Goal: Information Seeking & Learning: Check status

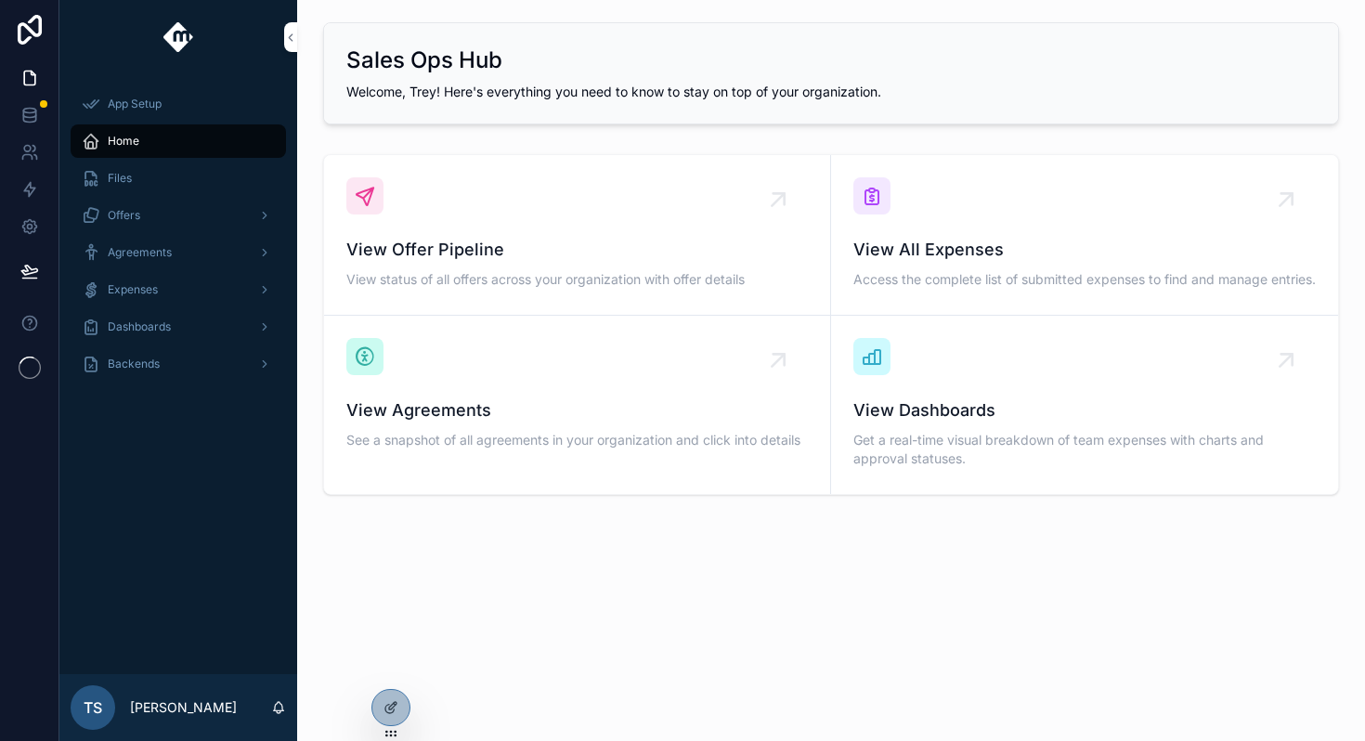
click at [203, 284] on div "Expenses" at bounding box center [178, 290] width 193 height 30
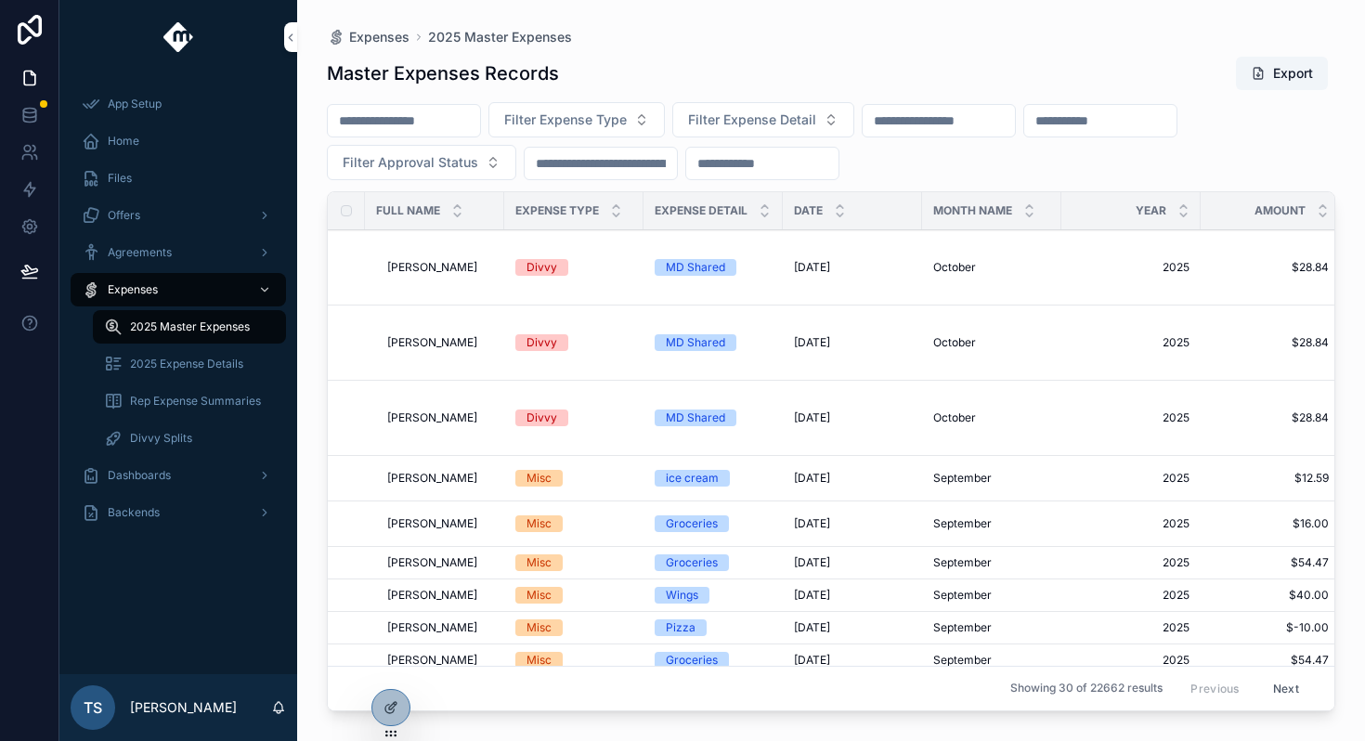
drag, startPoint x: 398, startPoint y: 137, endPoint x: 433, endPoint y: 111, distance: 42.5
click at [433, 111] on input "scrollable content" at bounding box center [404, 121] width 152 height 26
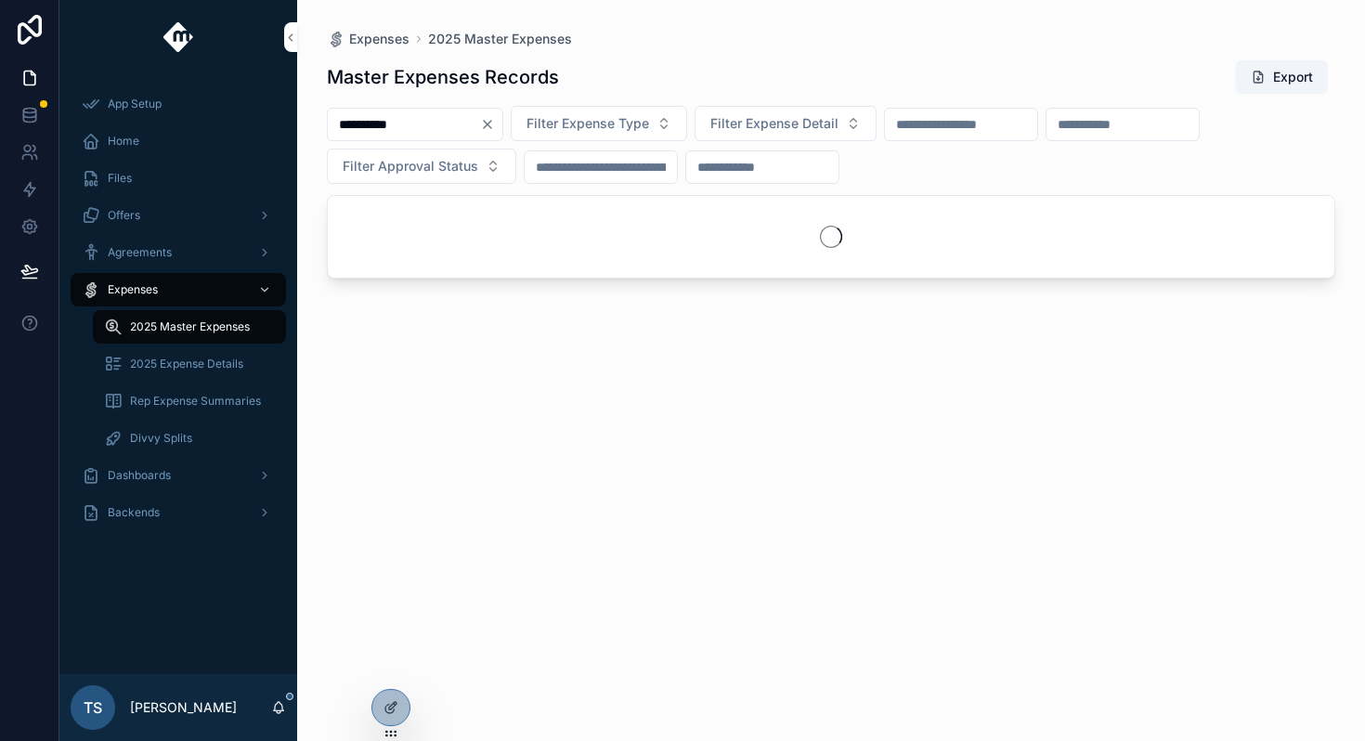
type input "**********"
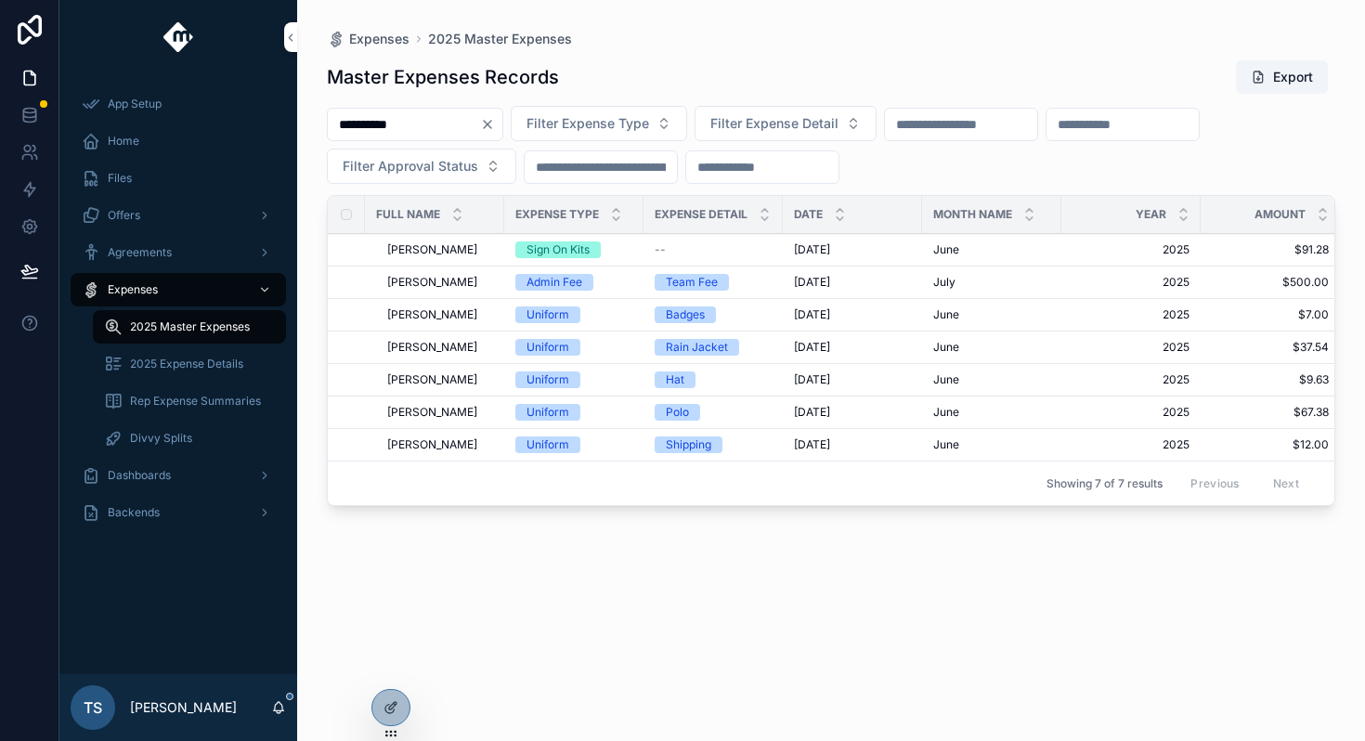
click at [800, 345] on span "[DATE]" at bounding box center [812, 347] width 36 height 15
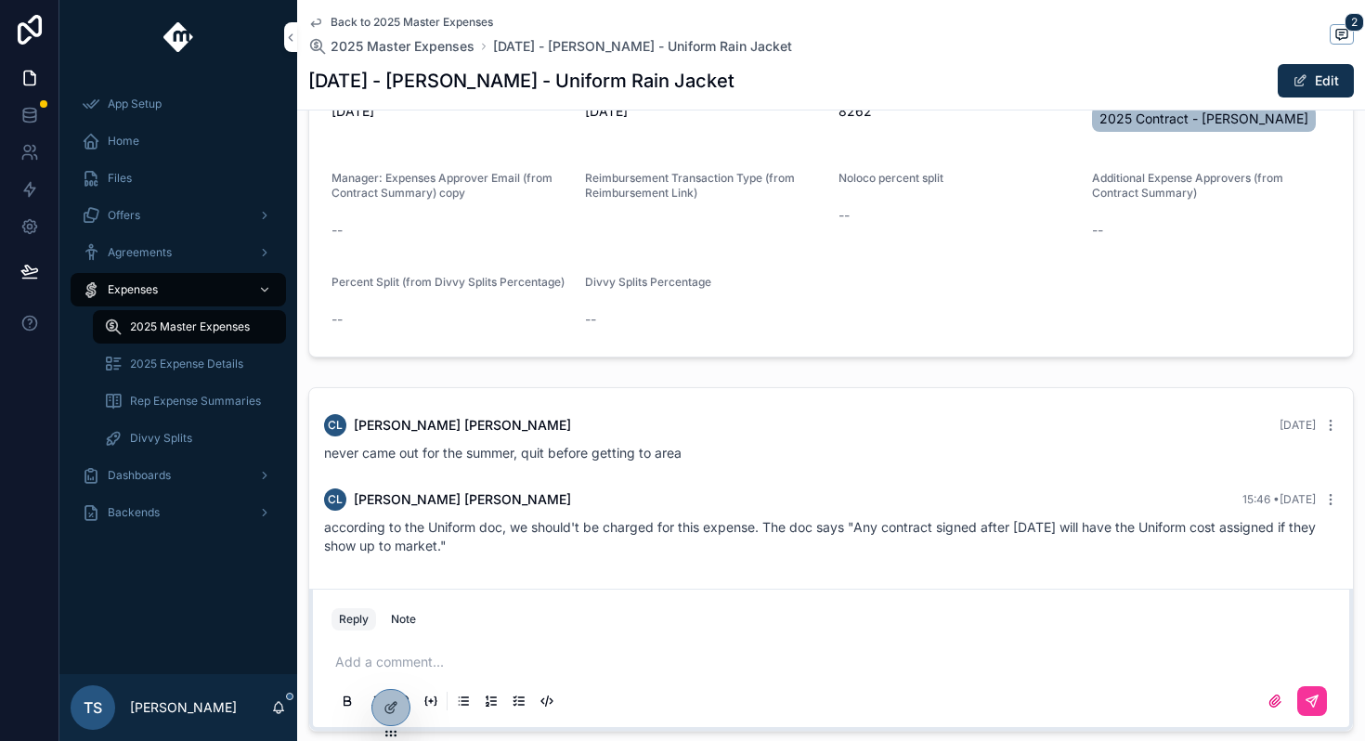
scroll to position [721, 0]
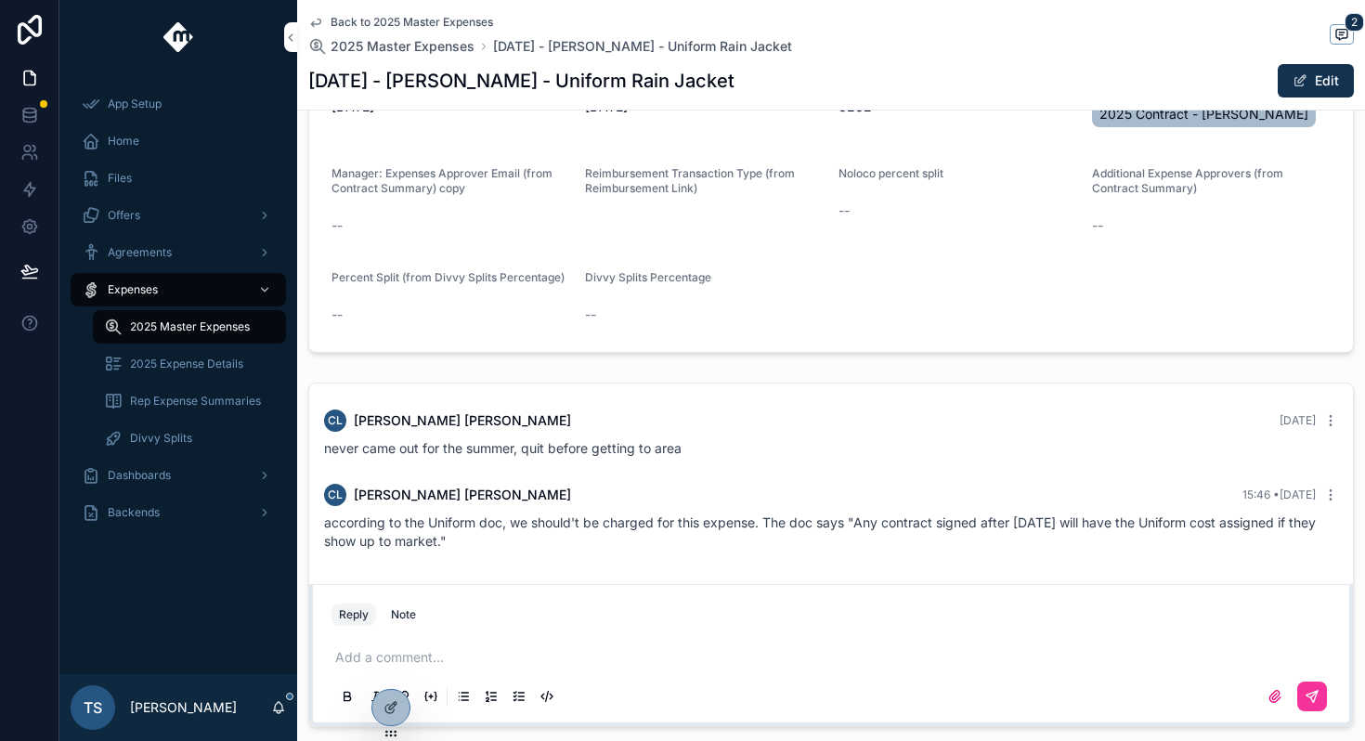
click at [614, 658] on p "scrollable content" at bounding box center [834, 657] width 999 height 19
click at [1305, 696] on icon "scrollable content" at bounding box center [1312, 696] width 15 height 15
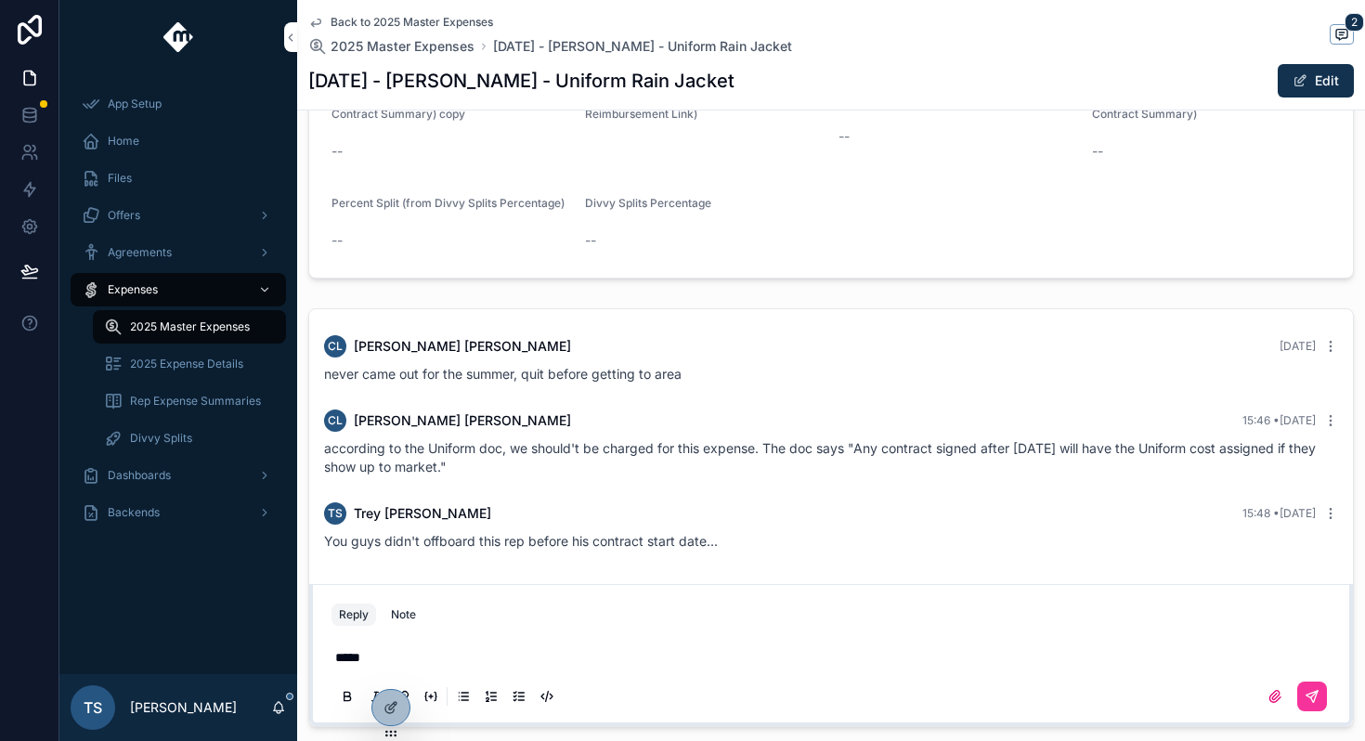
click at [773, 643] on div "*****" at bounding box center [831, 676] width 999 height 78
click at [739, 657] on p "*****" at bounding box center [834, 657] width 999 height 19
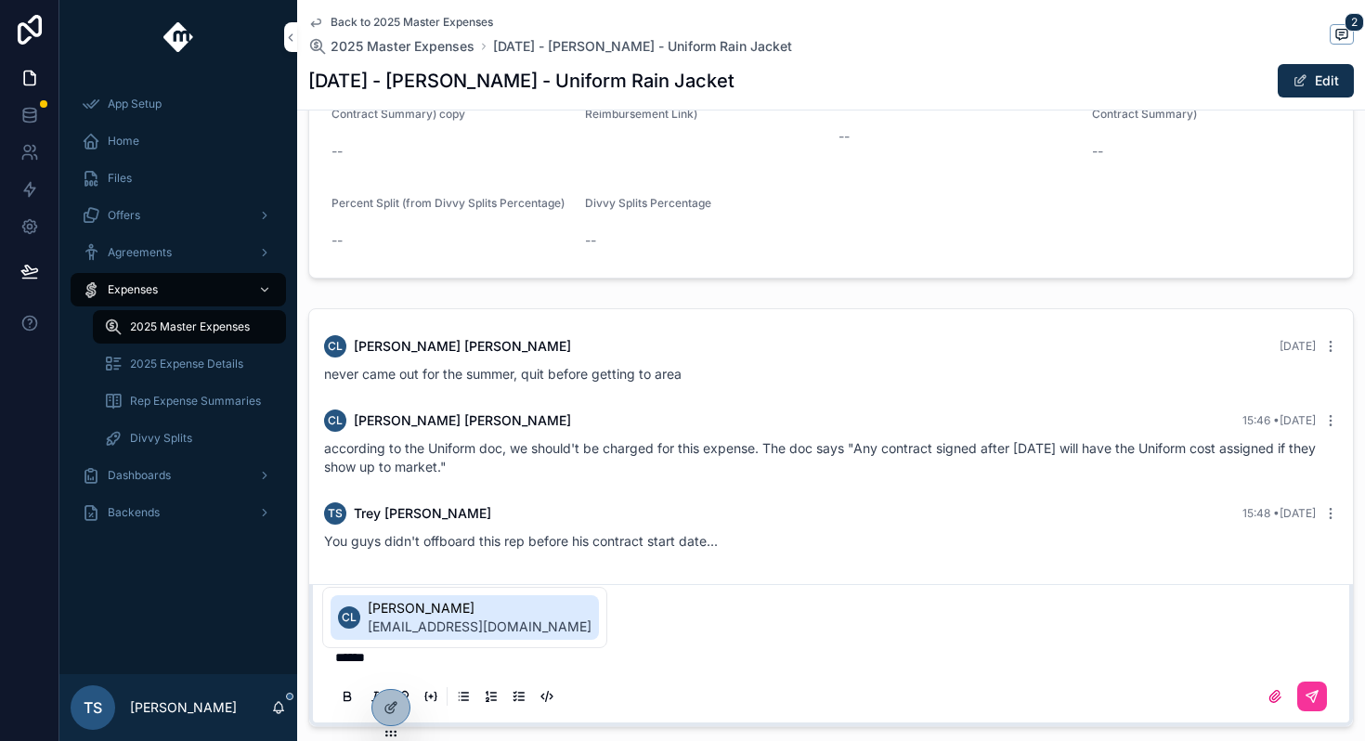
click at [519, 631] on span "clundgreen@moxiepestcontrol.com" at bounding box center [480, 627] width 224 height 19
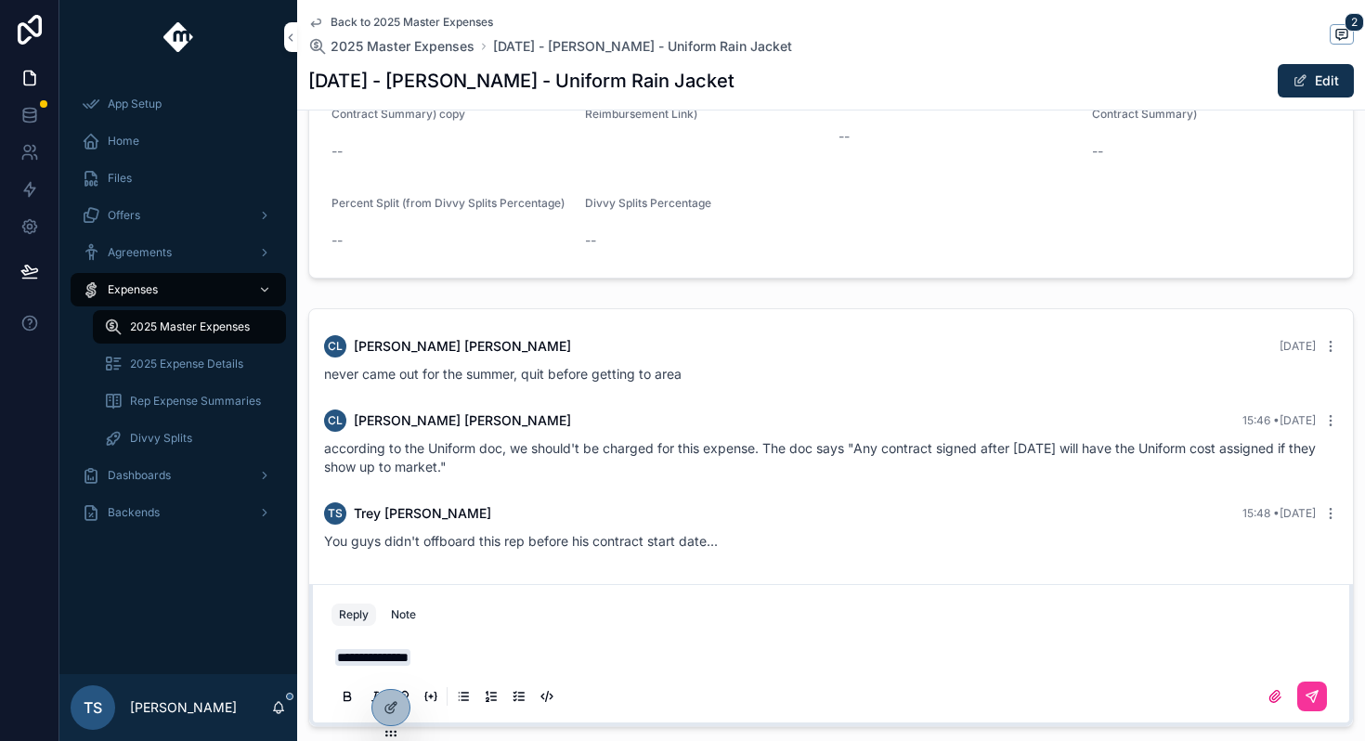
click at [1305, 696] on icon "scrollable content" at bounding box center [1312, 696] width 15 height 15
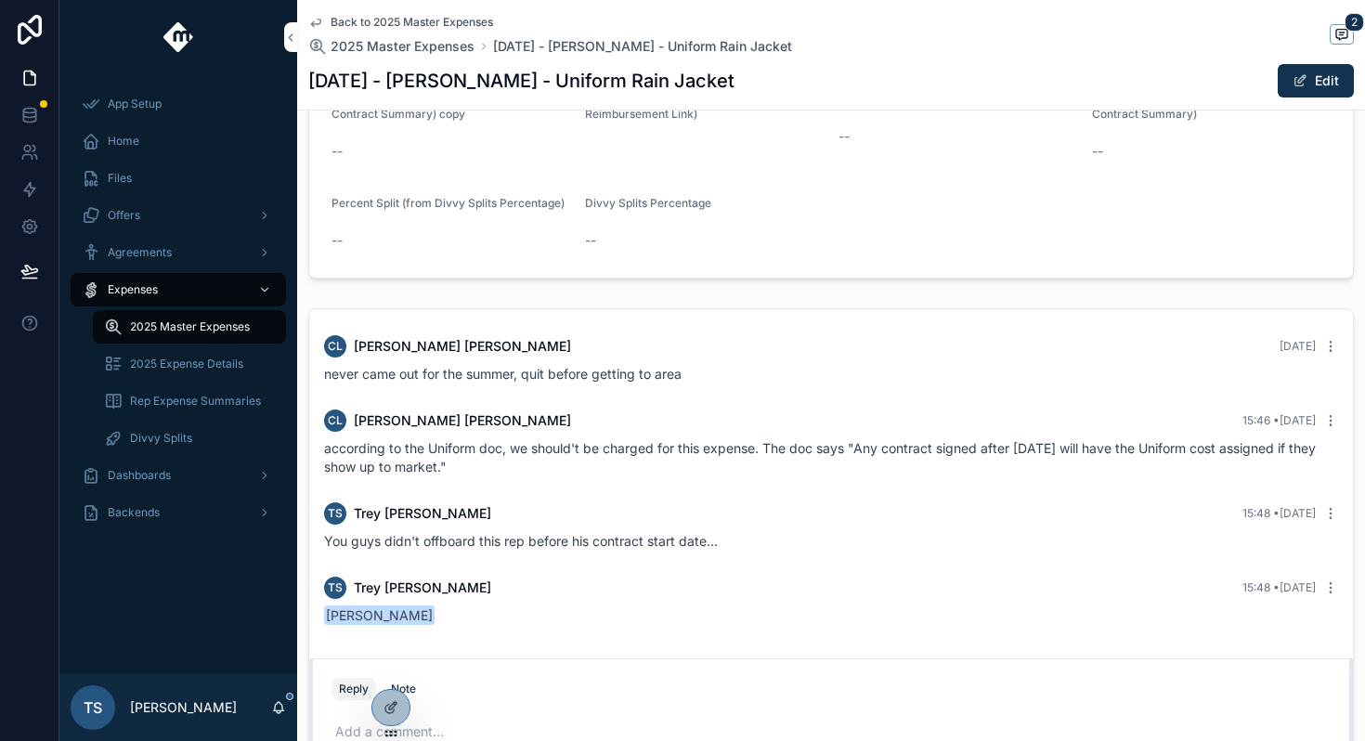
click at [451, 14] on div "Back to 2025 Master Expenses 2025 Master Expenses June 2025 - Ryan Vespa - Unif…" at bounding box center [831, 55] width 1046 height 110
click at [468, 20] on span "Back to 2025 Master Expenses" at bounding box center [412, 22] width 163 height 15
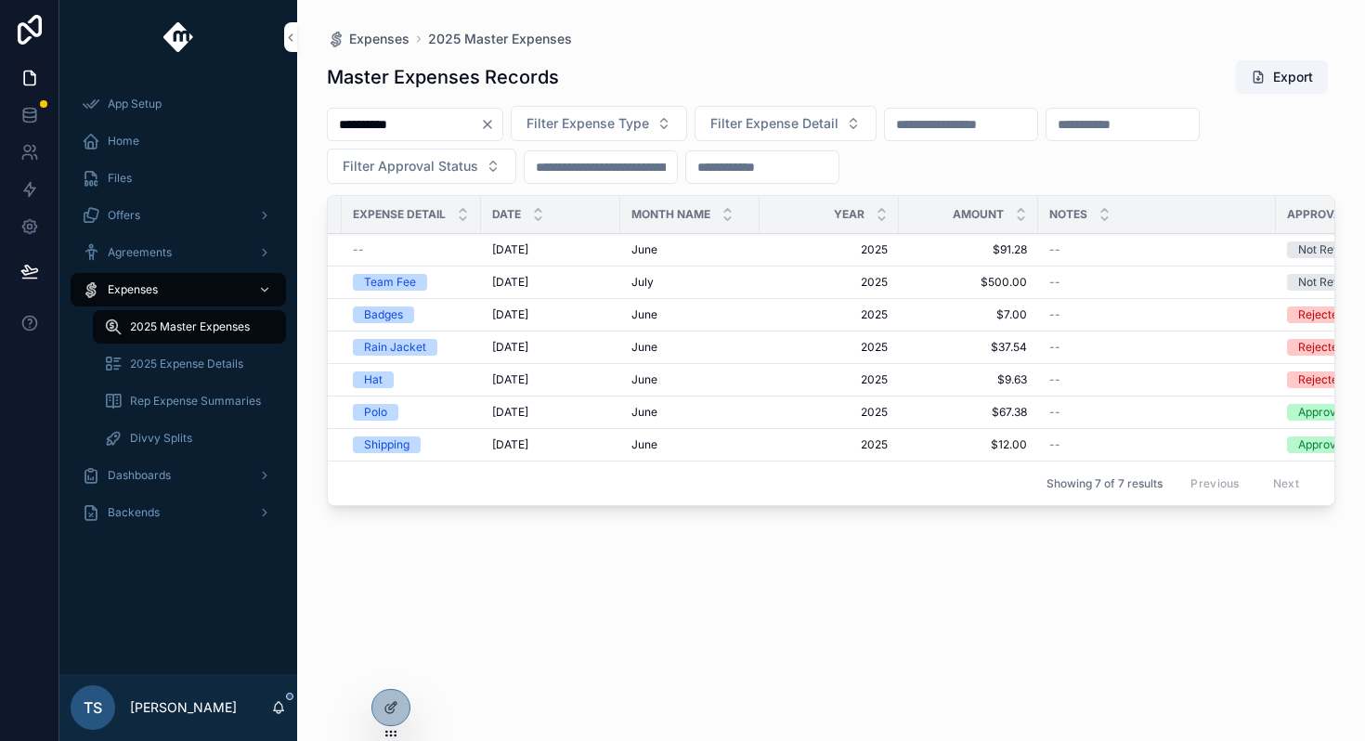
scroll to position [0, 282]
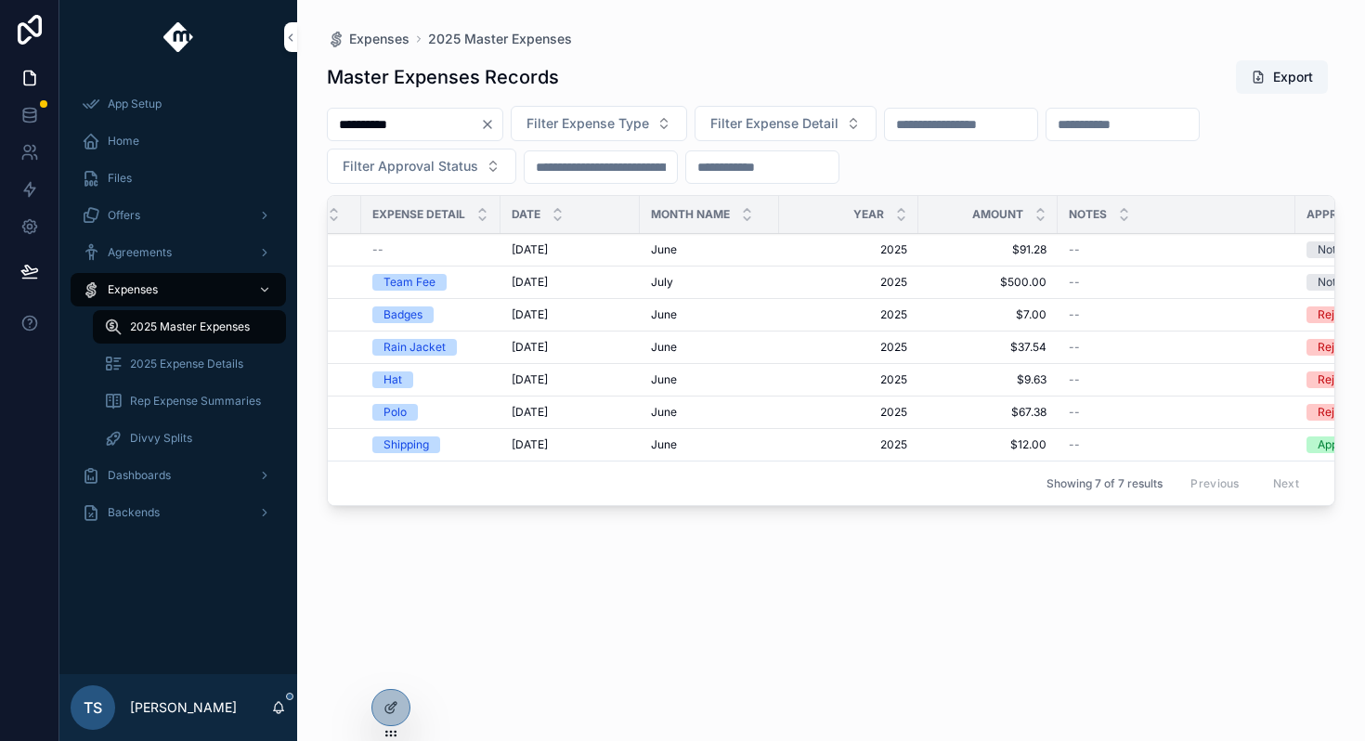
click at [608, 325] on td "6/18/2025 6/18/2025" at bounding box center [570, 315] width 139 height 33
click at [577, 309] on div "6/18/2025 6/18/2025" at bounding box center [570, 314] width 117 height 15
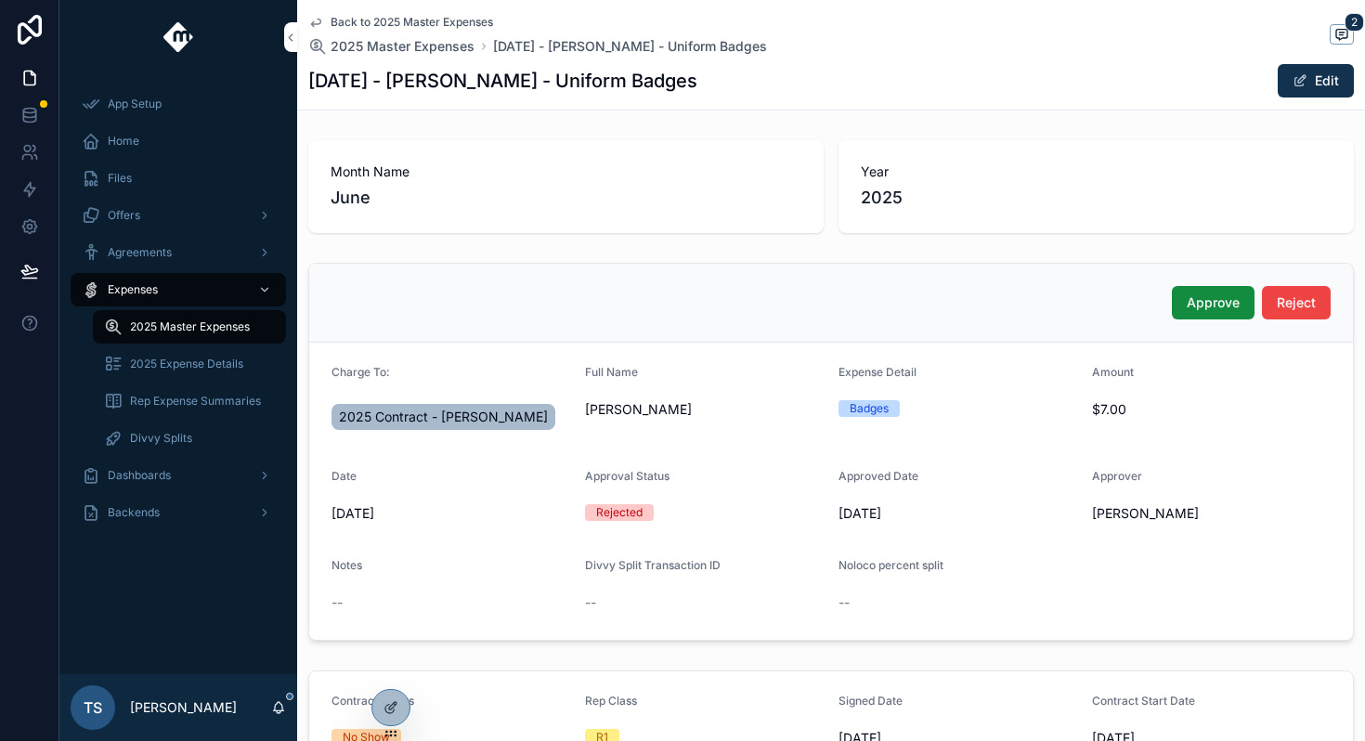
scroll to position [833, 0]
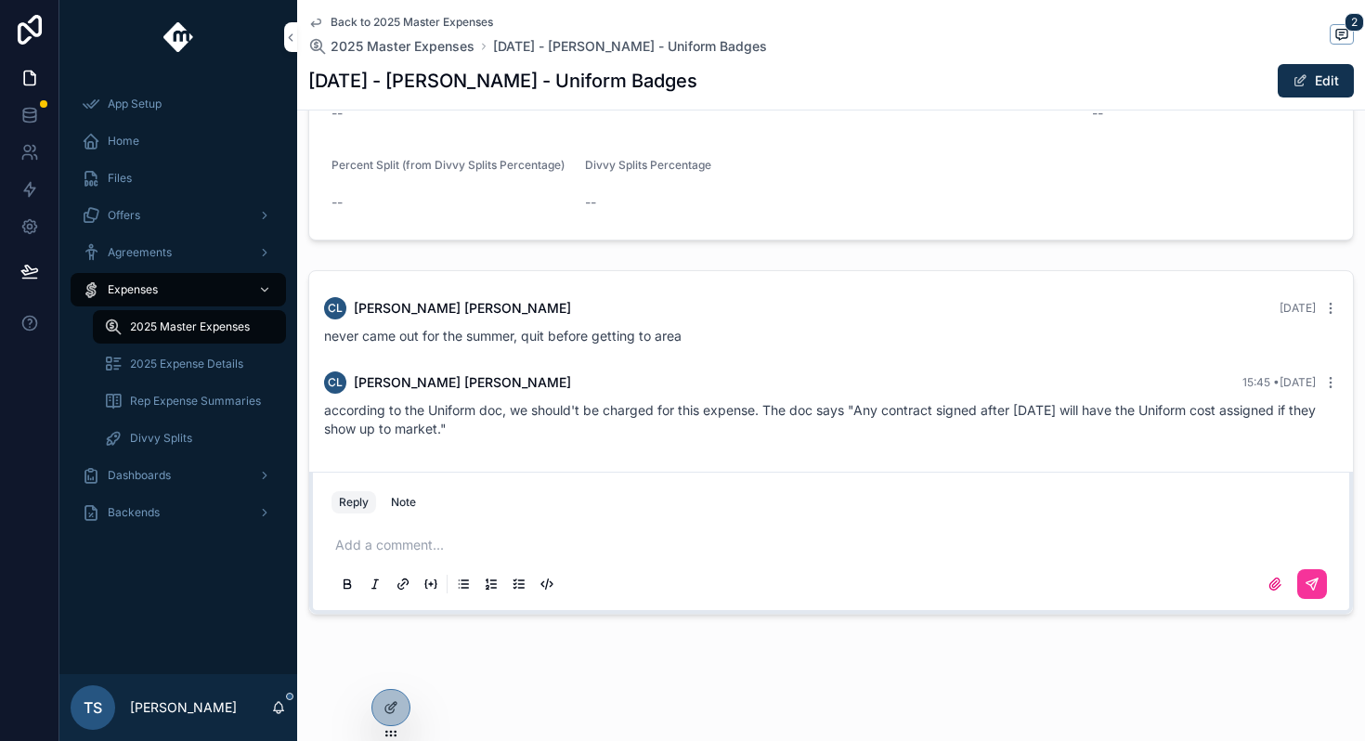
click at [642, 545] on p "scrollable content" at bounding box center [834, 545] width 999 height 19
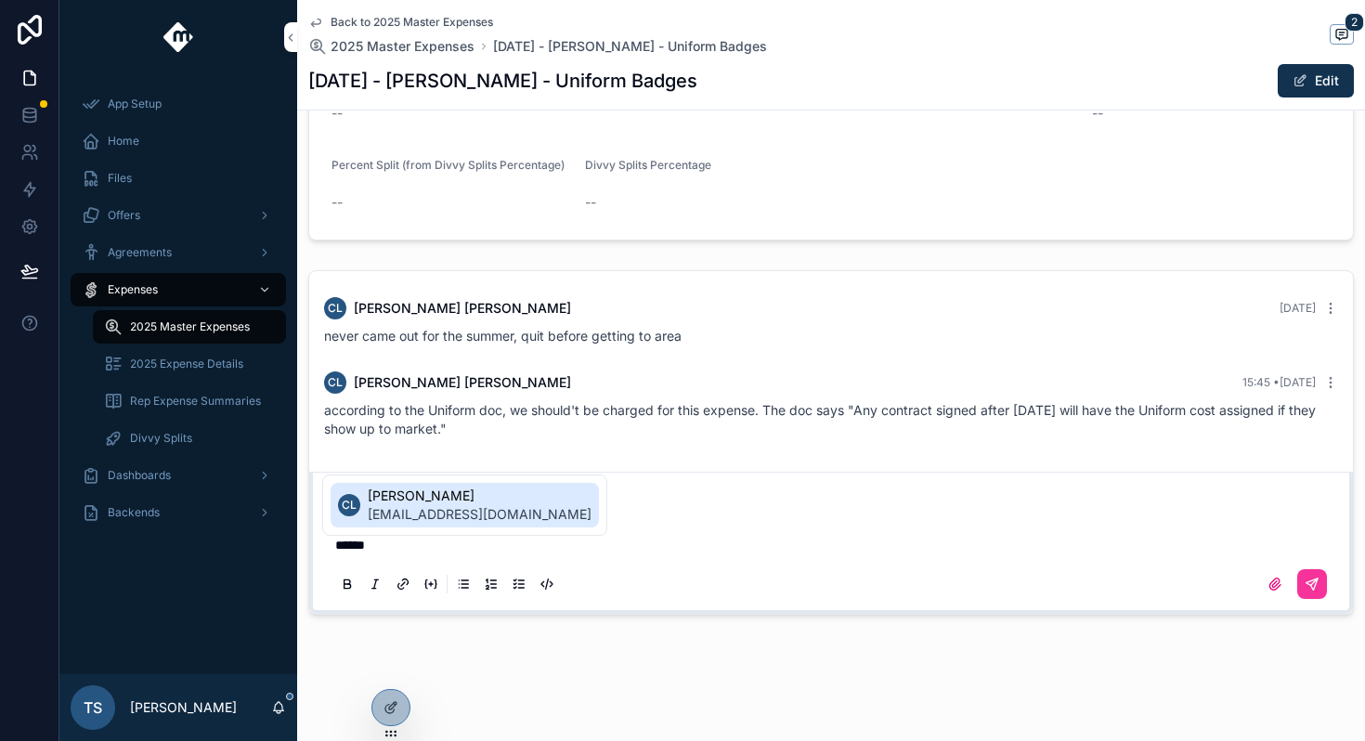
click at [485, 531] on div "CL Casey Lundgreen clundgreen@moxiepestcontrol.com" at bounding box center [464, 505] width 285 height 61
click at [514, 506] on span "clundgreen@moxiepestcontrol.com" at bounding box center [480, 514] width 224 height 19
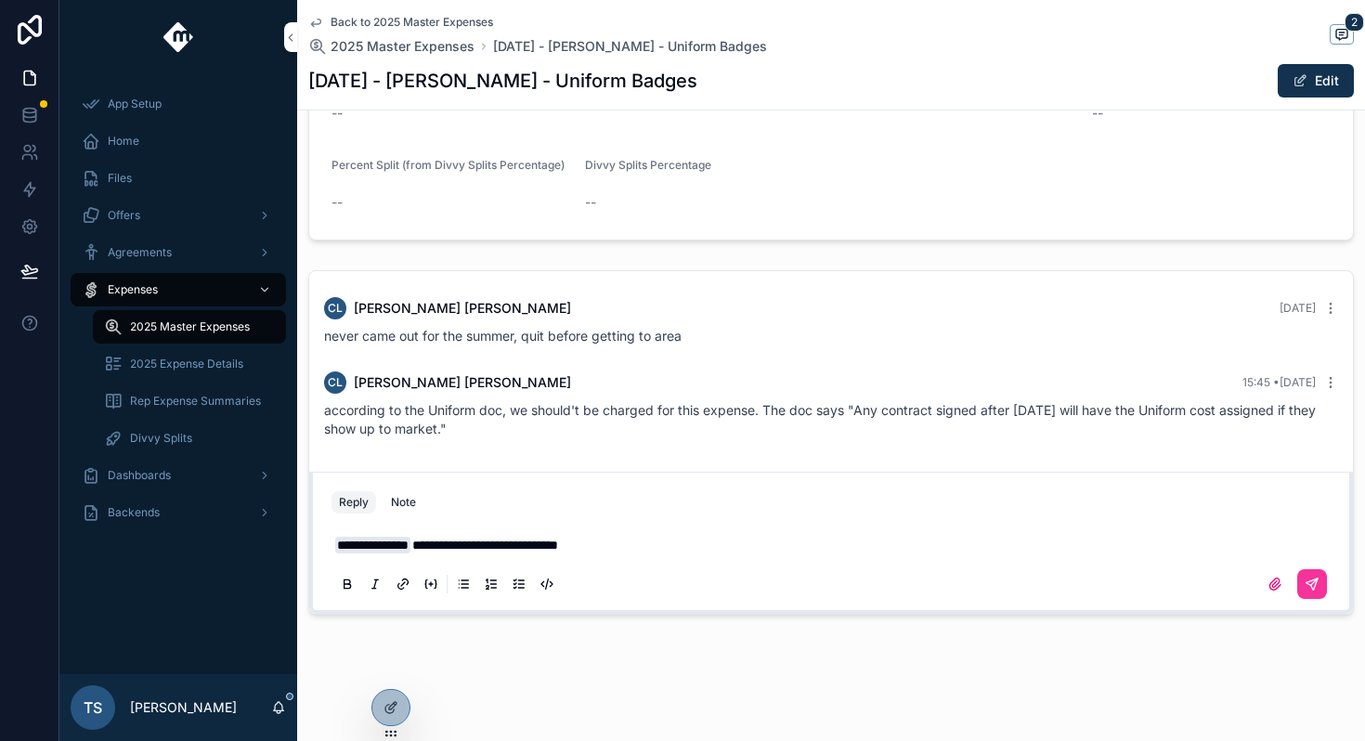
click at [1305, 579] on icon "scrollable content" at bounding box center [1312, 584] width 15 height 15
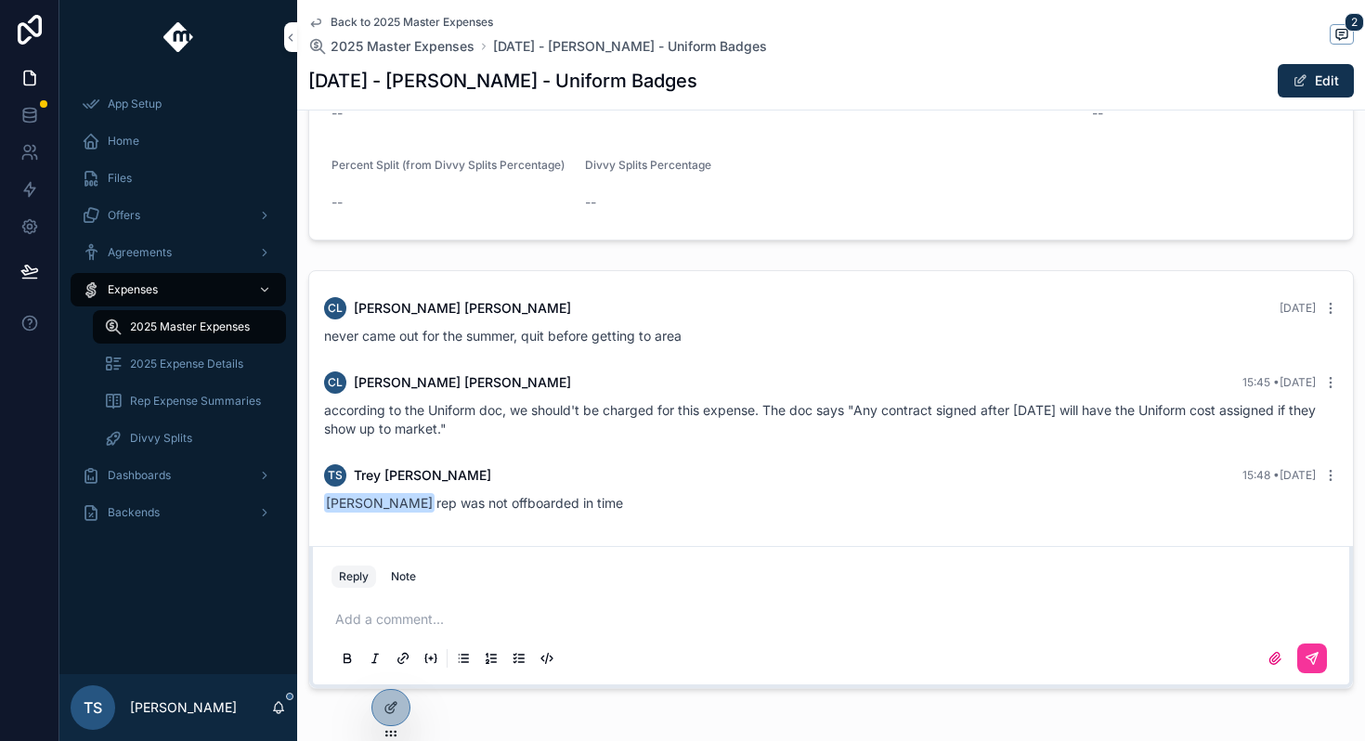
scroll to position [907, 0]
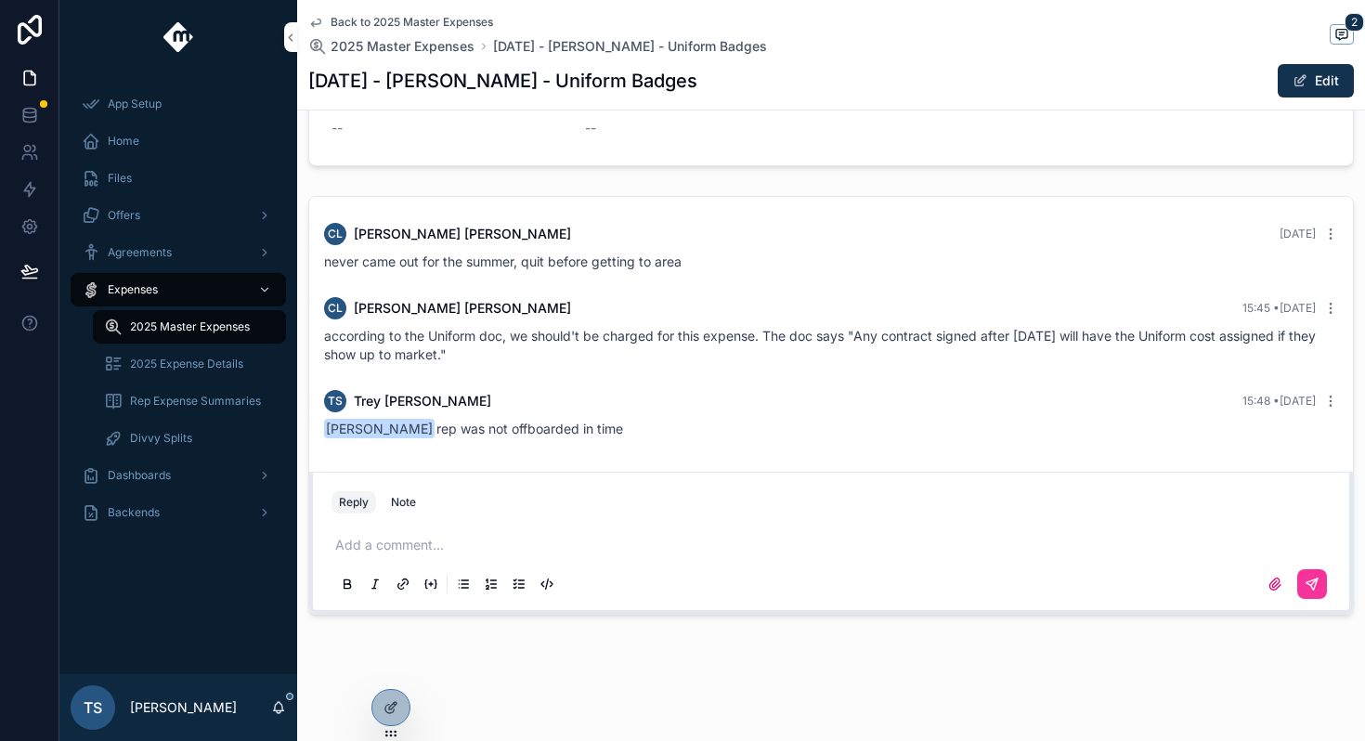
click at [436, 21] on span "Back to 2025 Master Expenses" at bounding box center [412, 22] width 163 height 15
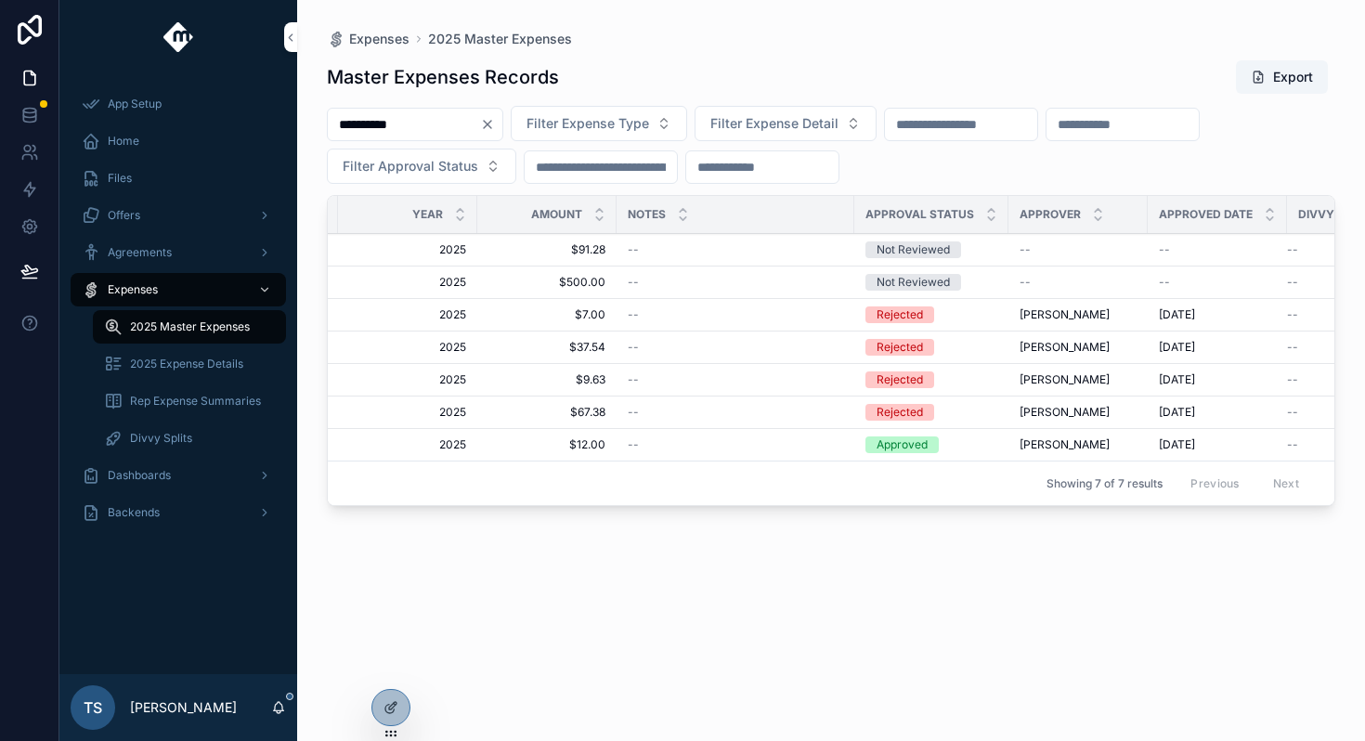
scroll to position [0, 724]
click at [681, 380] on div "--" at bounding box center [734, 379] width 215 height 15
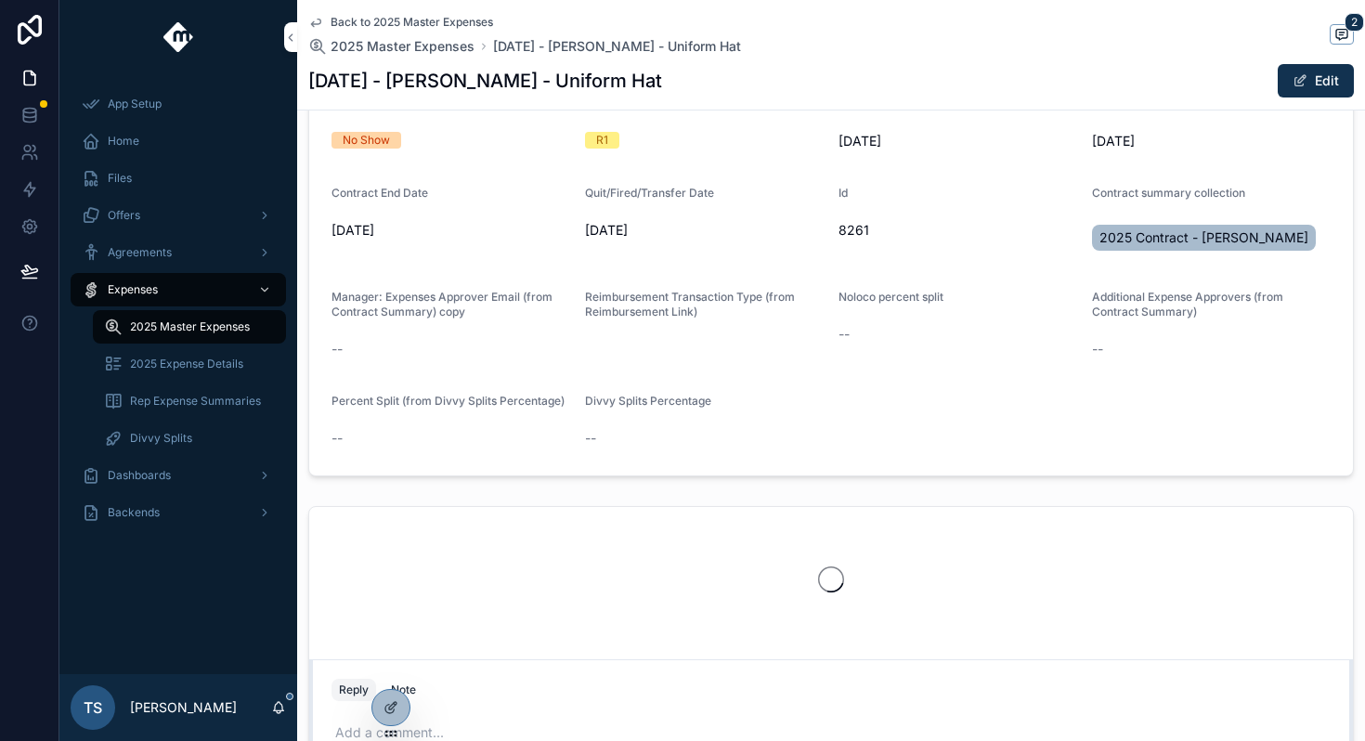
scroll to position [785, 0]
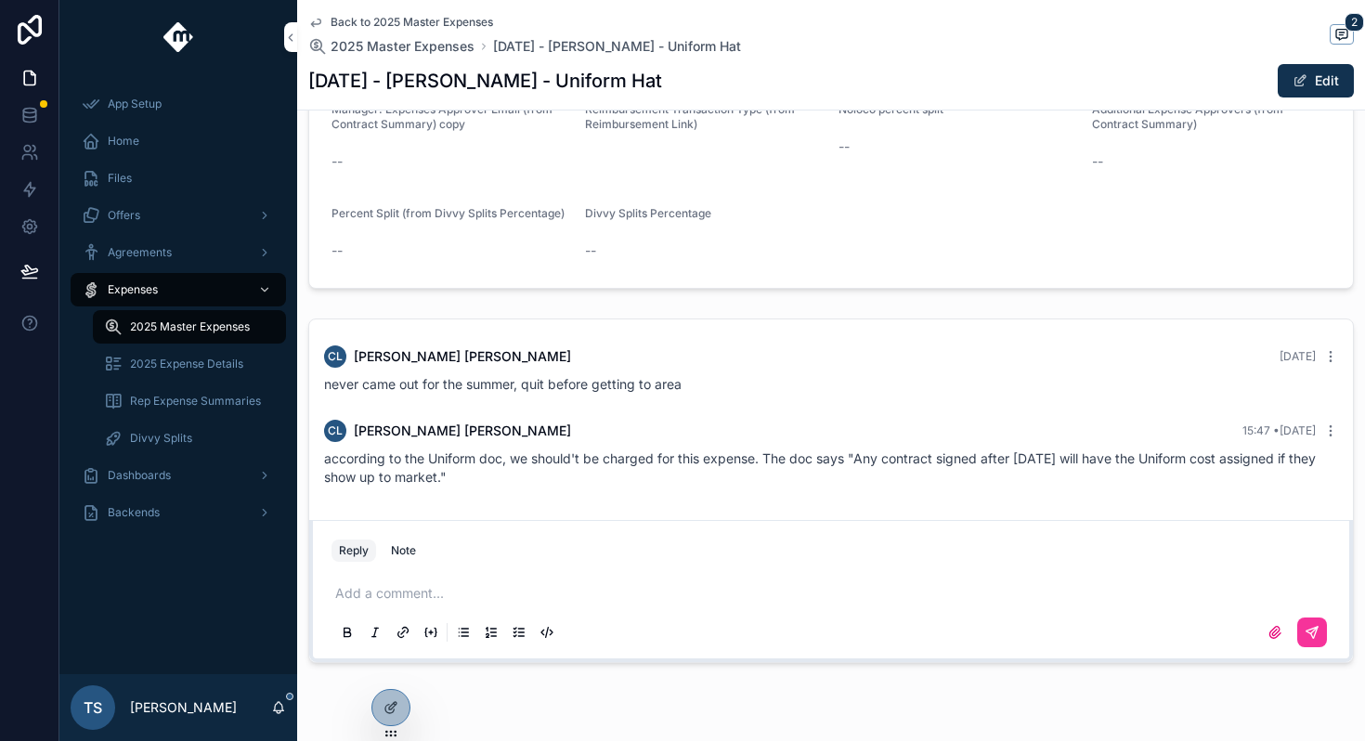
click at [572, 594] on p "scrollable content" at bounding box center [834, 593] width 999 height 19
click at [1310, 633] on button "scrollable content" at bounding box center [1312, 633] width 30 height 30
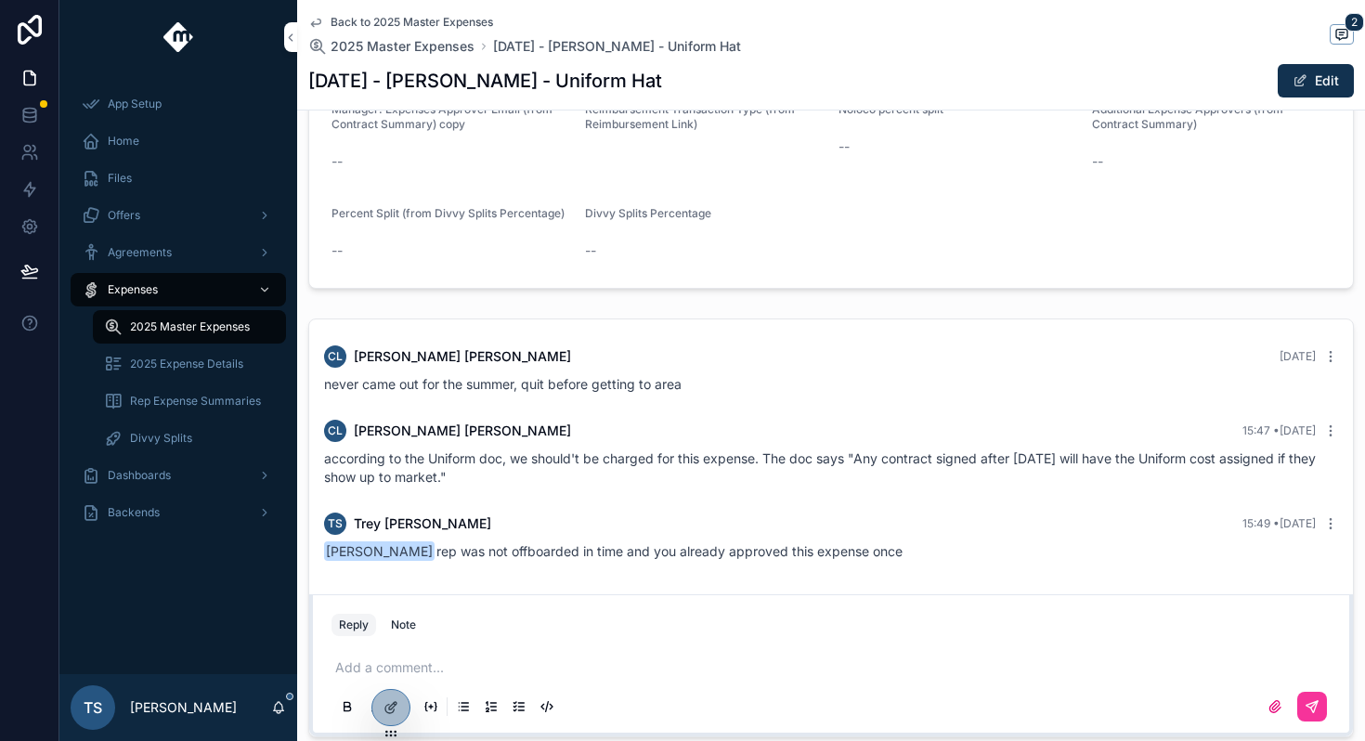
click at [370, 15] on span "Back to 2025 Master Expenses" at bounding box center [412, 22] width 163 height 15
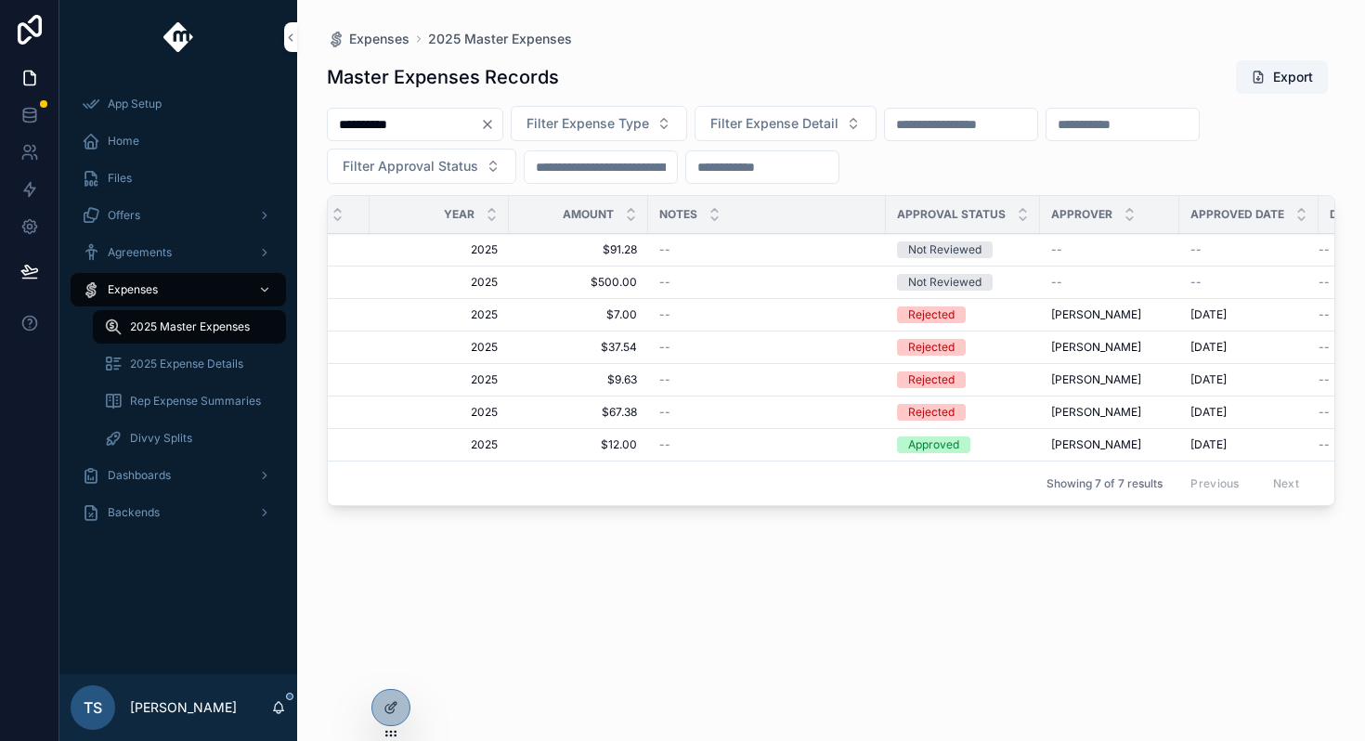
scroll to position [0, 813]
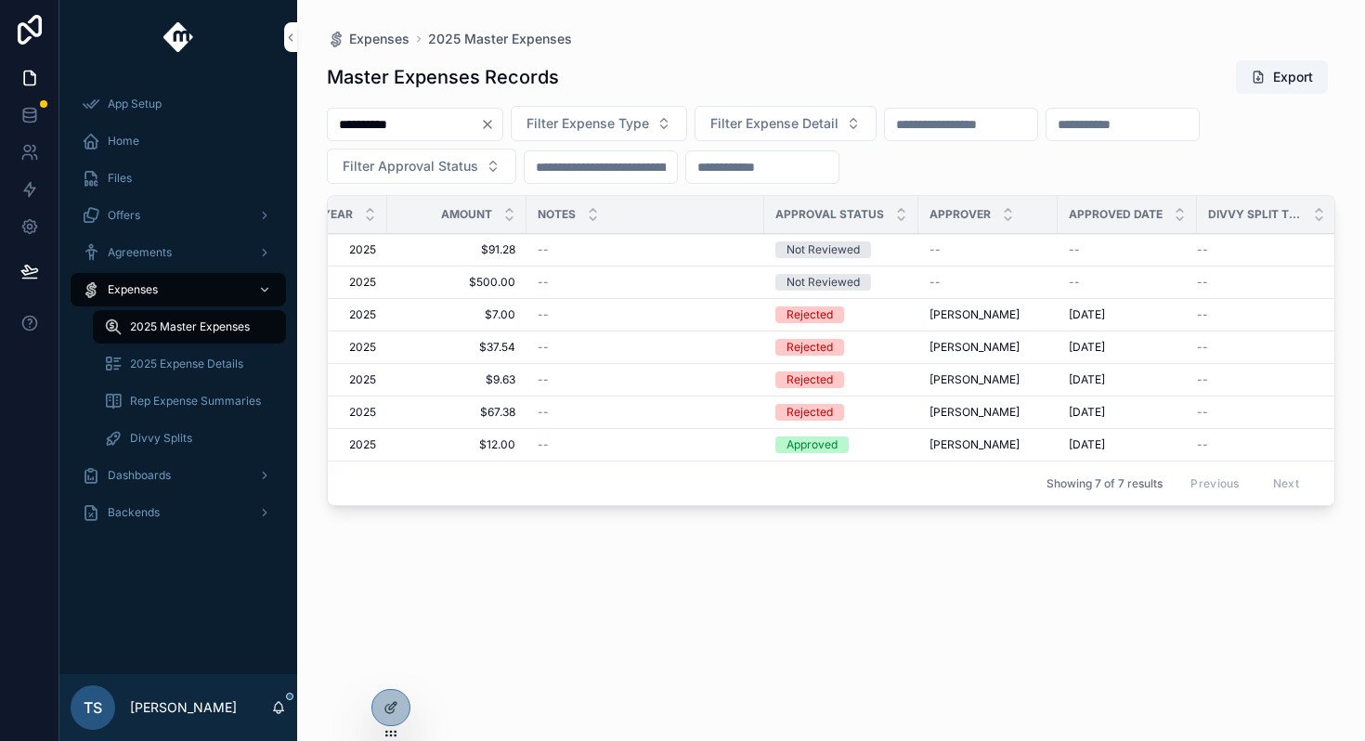
click at [640, 414] on div "--" at bounding box center [645, 412] width 215 height 15
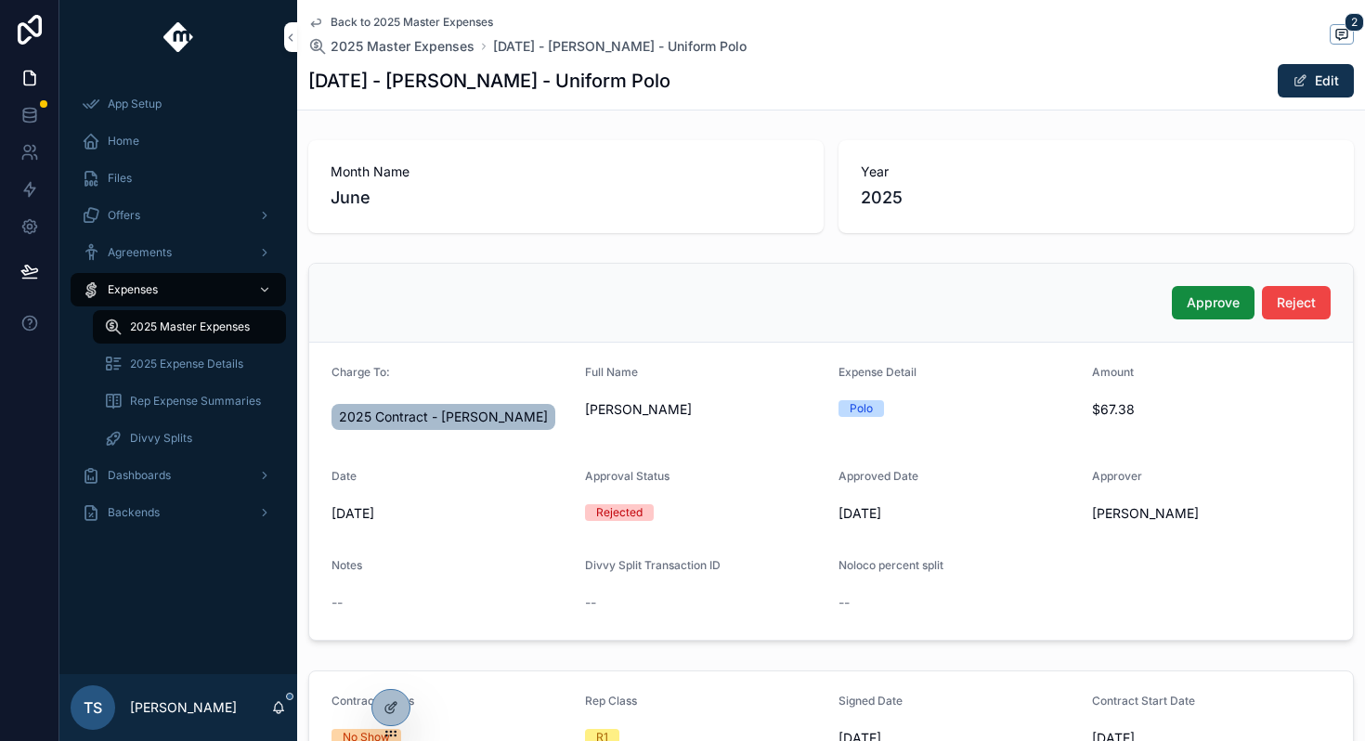
scroll to position [833, 0]
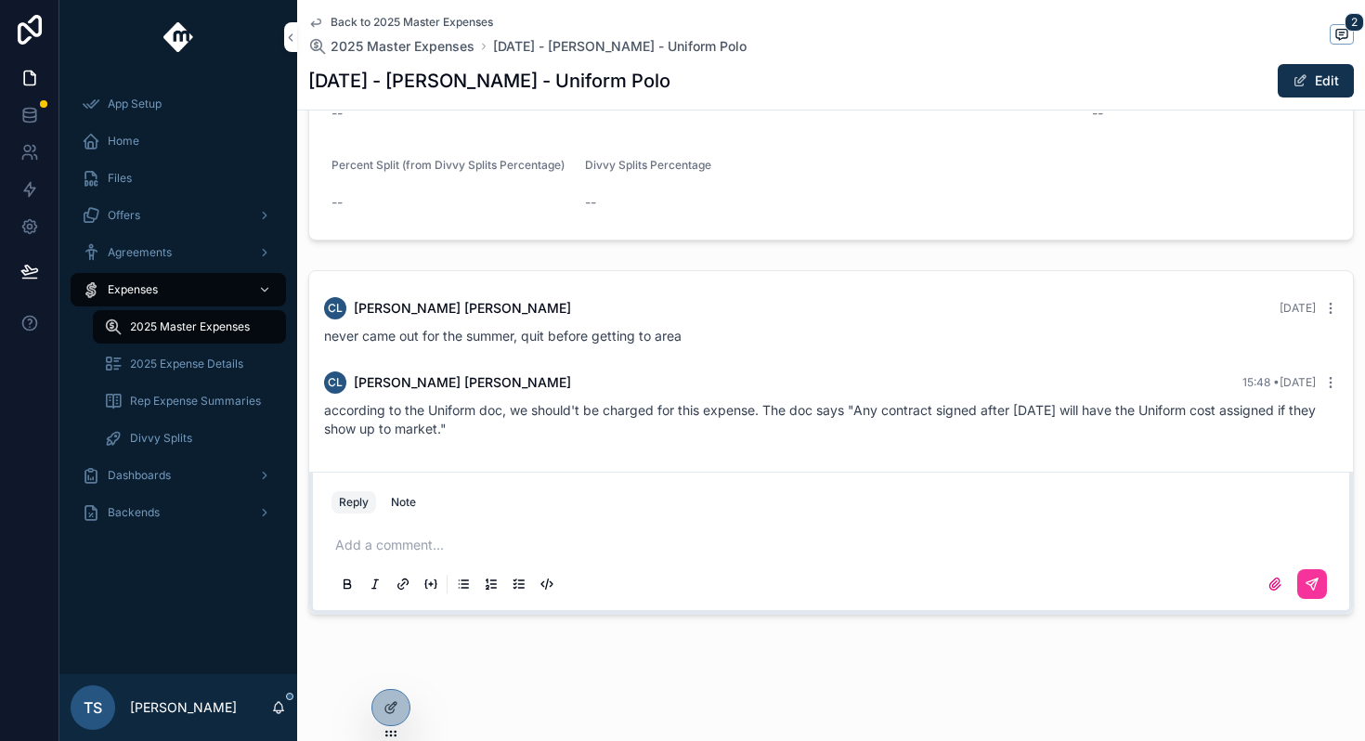
click at [557, 540] on p "scrollable content" at bounding box center [834, 545] width 999 height 19
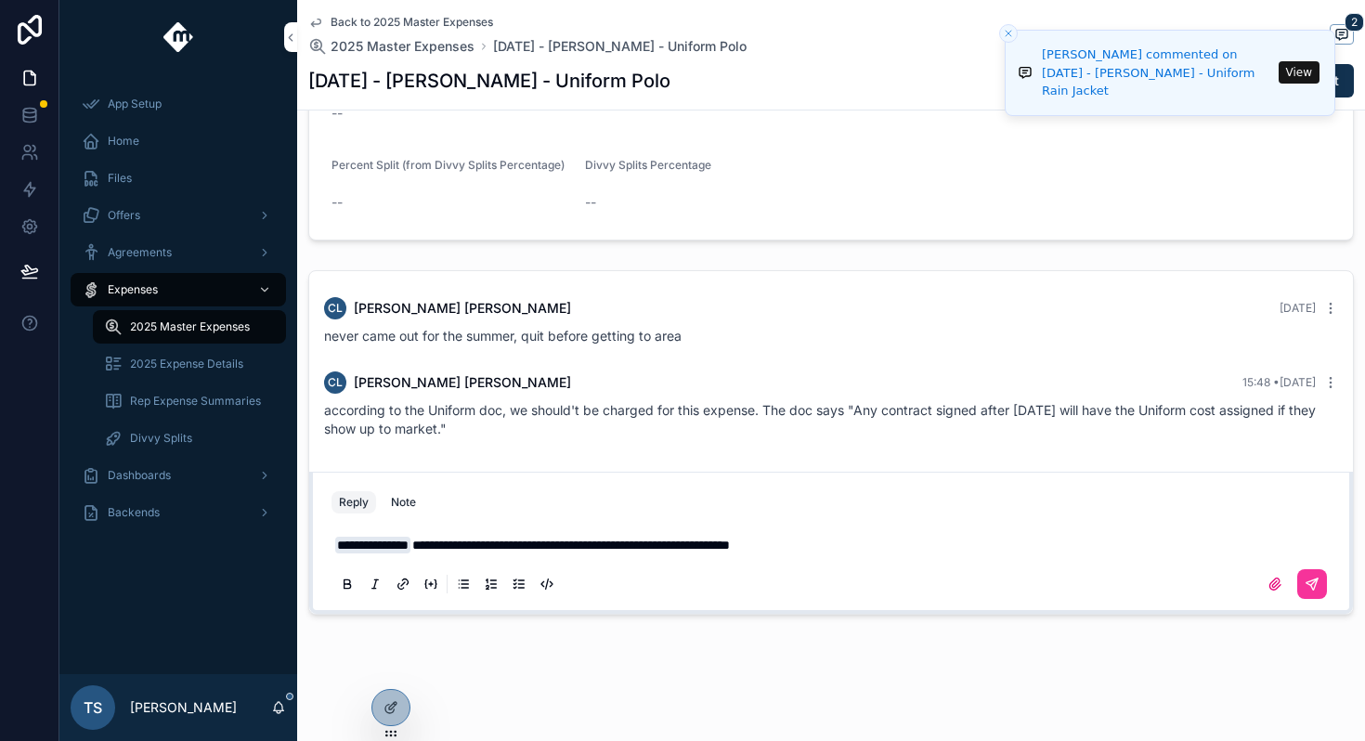
click at [1281, 578] on div "scrollable content" at bounding box center [1290, 584] width 74 height 30
click at [1297, 578] on button "scrollable content" at bounding box center [1312, 584] width 30 height 30
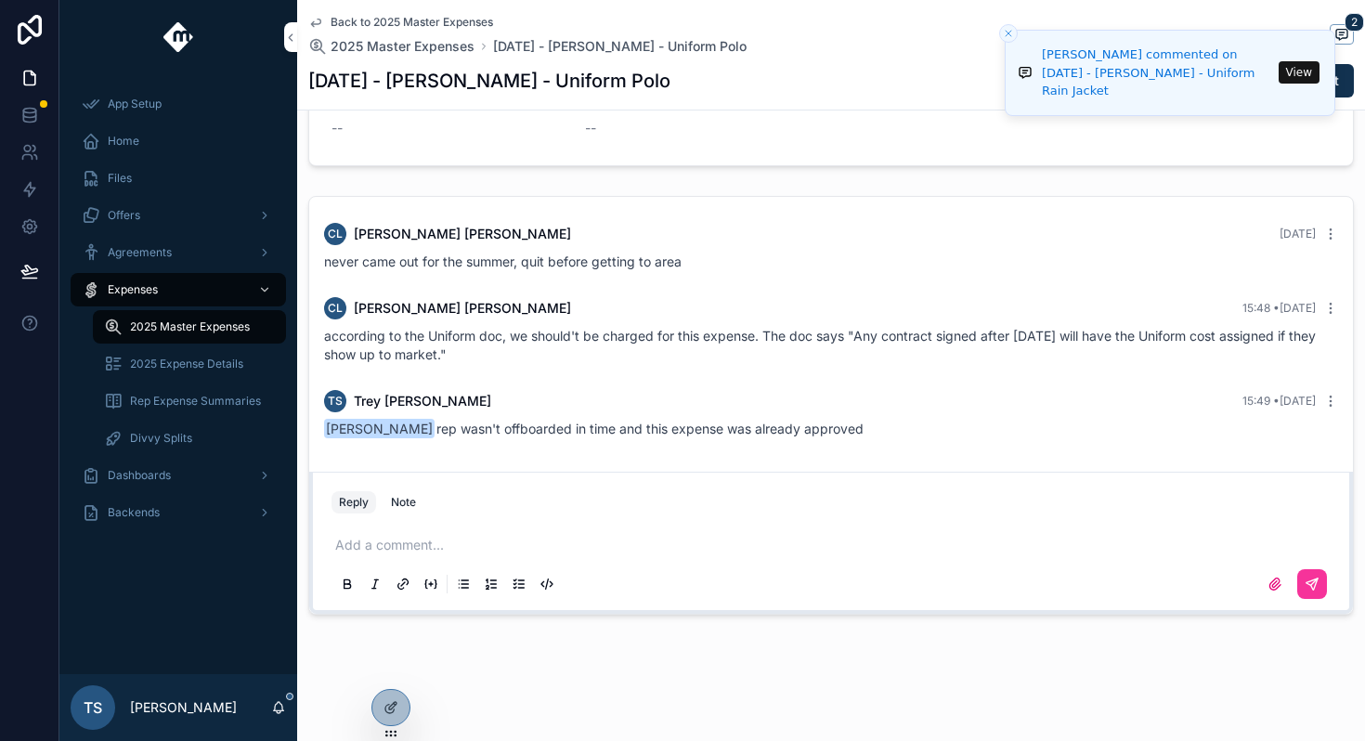
click at [1294, 72] on button "View" at bounding box center [1299, 72] width 41 height 22
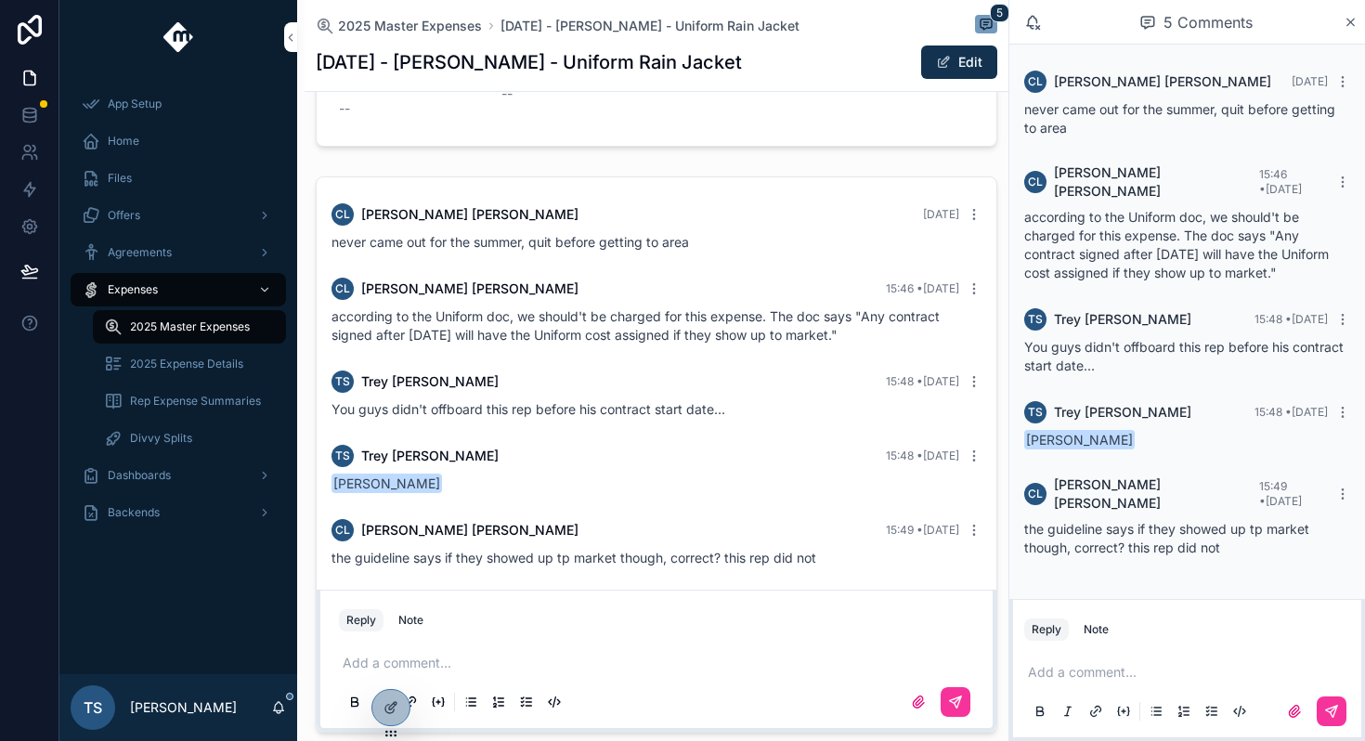
scroll to position [1073, 0]
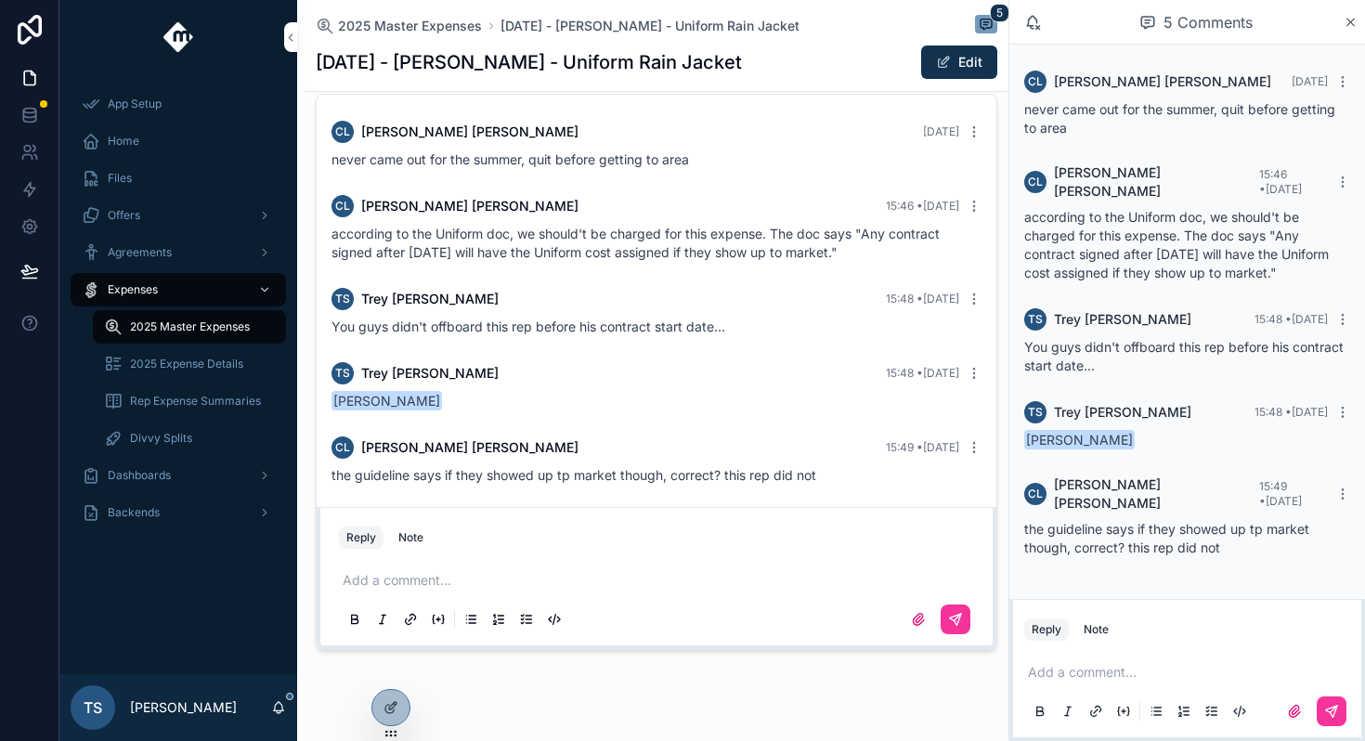
click at [1132, 652] on div "Add a comment..." at bounding box center [1187, 691] width 326 height 78
click at [1121, 660] on div "Add a comment..." at bounding box center [1187, 691] width 326 height 78
click at [1120, 671] on p "scrollable content" at bounding box center [1191, 672] width 326 height 19
click at [1335, 707] on icon "scrollable content" at bounding box center [1334, 709] width 7 height 7
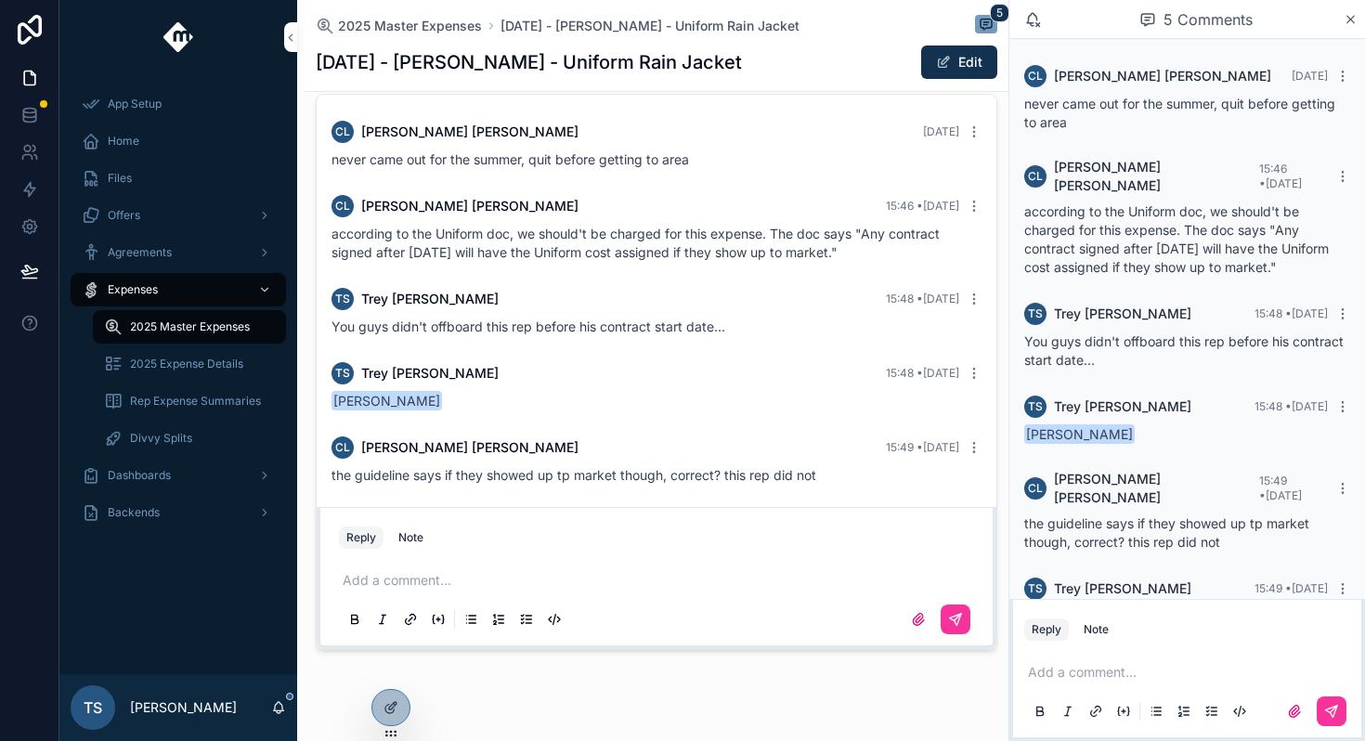
scroll to position [44, 0]
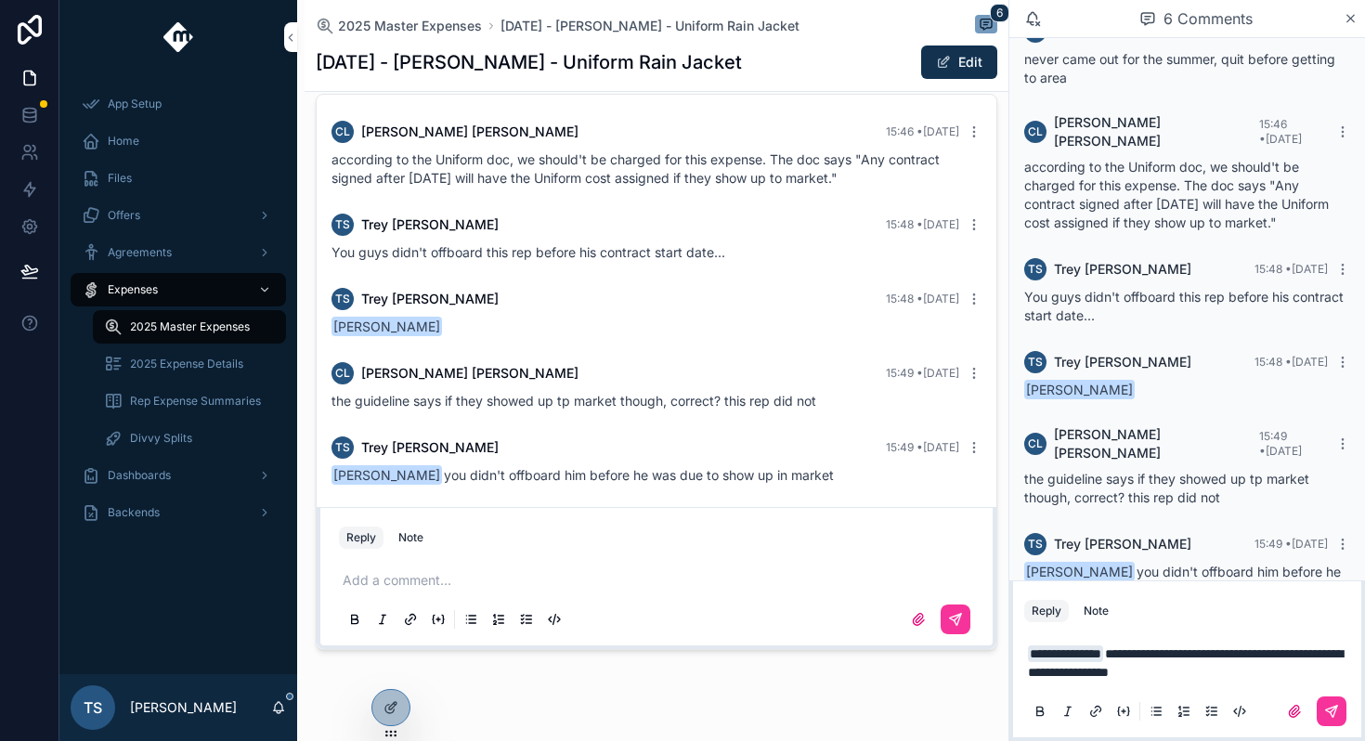
click at [1325, 713] on icon "scrollable content" at bounding box center [1331, 711] width 15 height 15
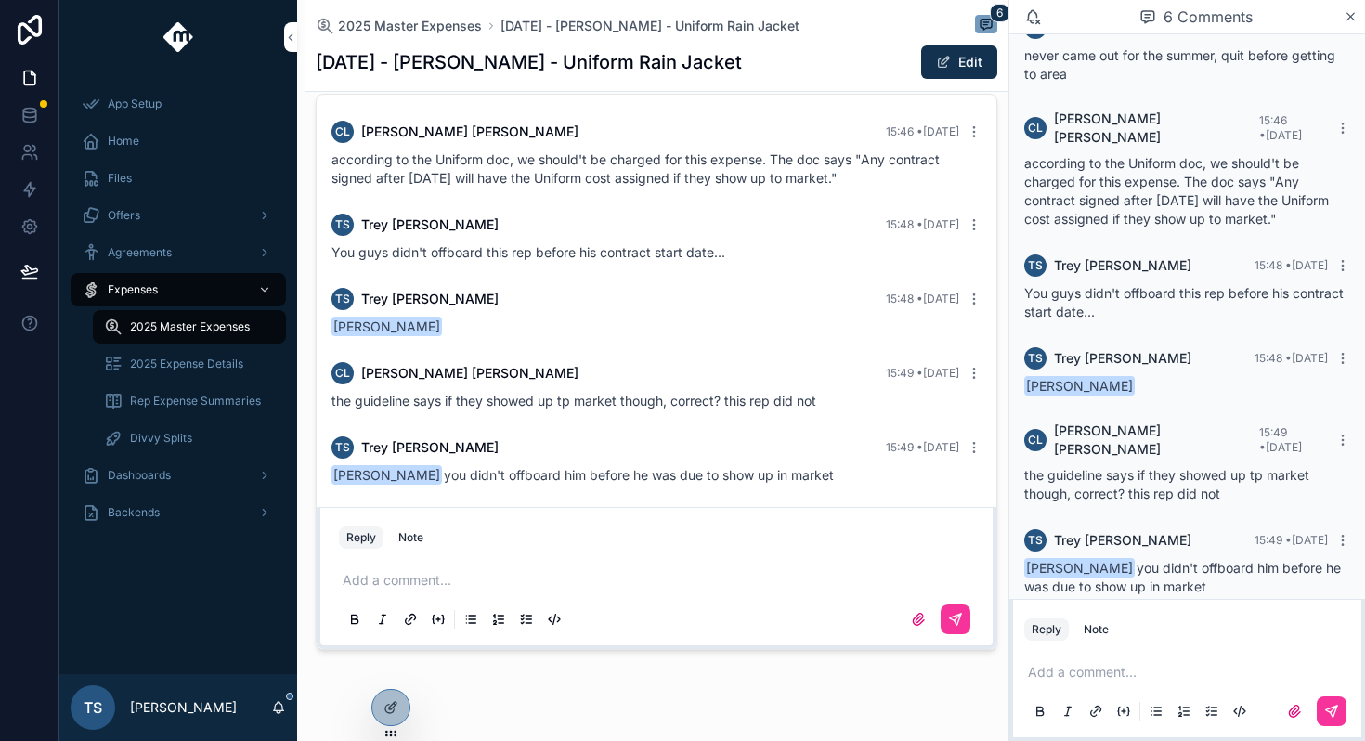
scroll to position [131, 0]
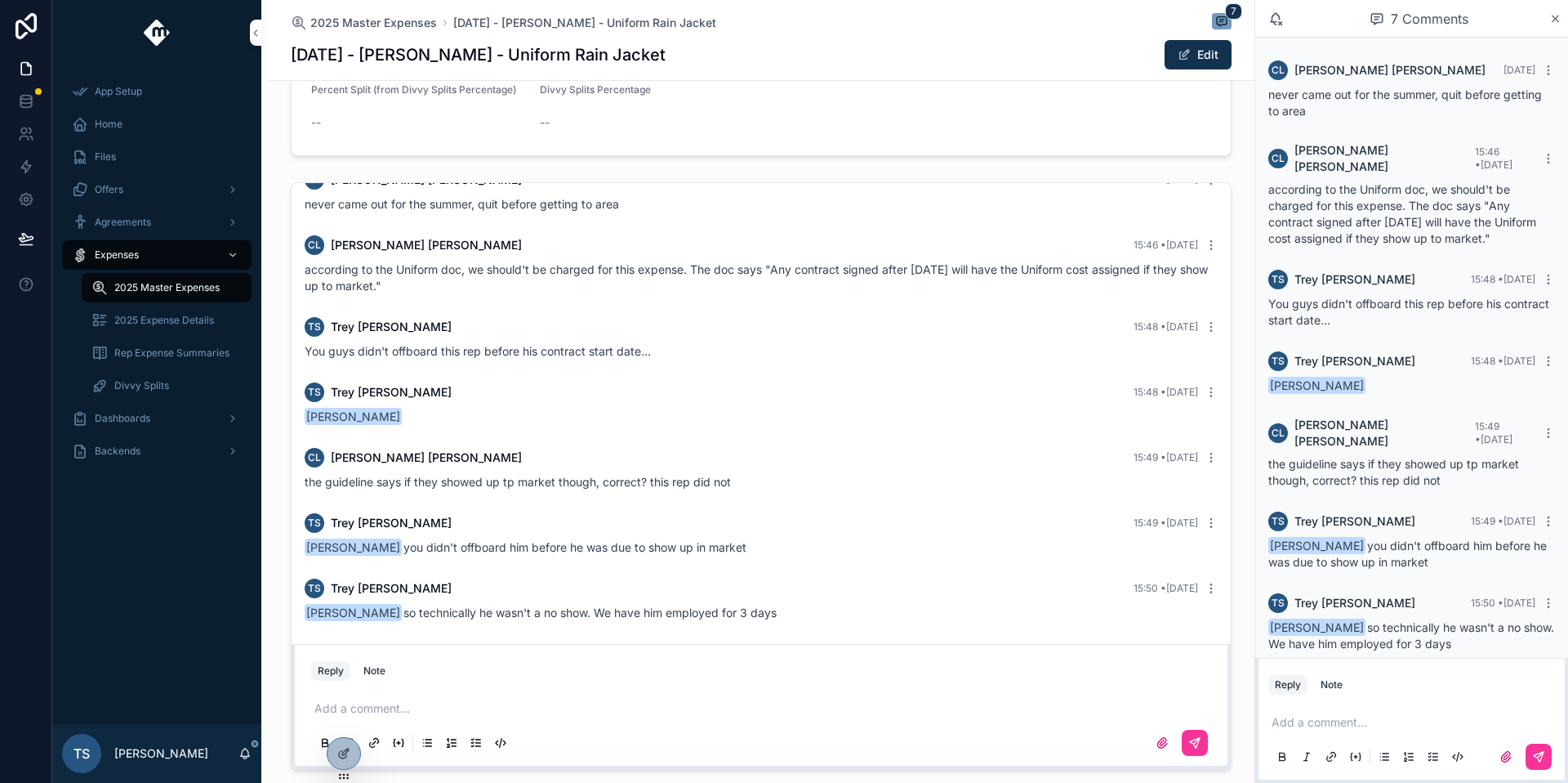
scroll to position [36, 0]
click at [92, 115] on div "Home" at bounding box center [157, 124] width 170 height 26
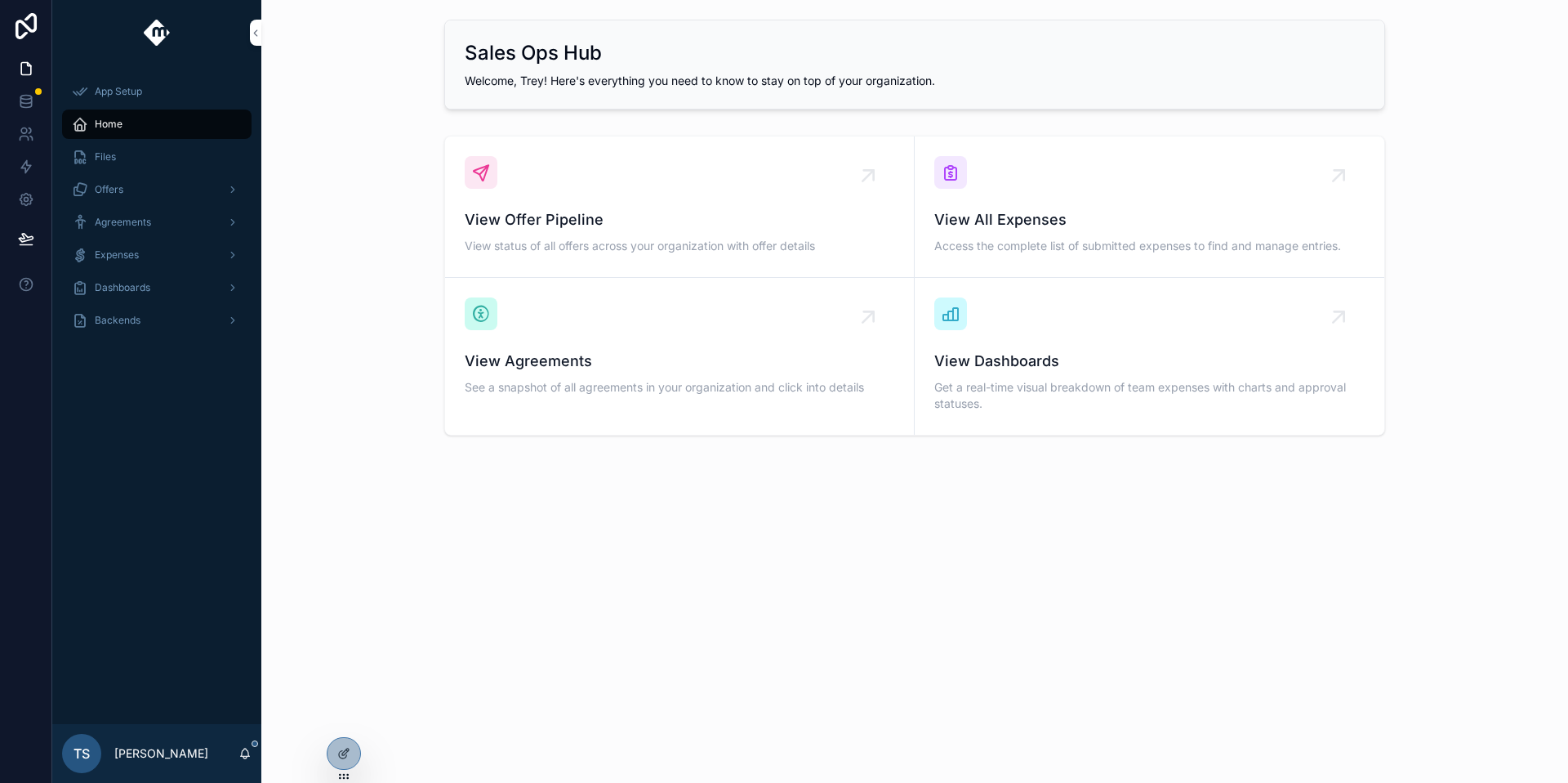
click at [0, 0] on div at bounding box center [0, 0] width 0 height 0
click at [0, 0] on icon at bounding box center [0, 0] width 0 height 0
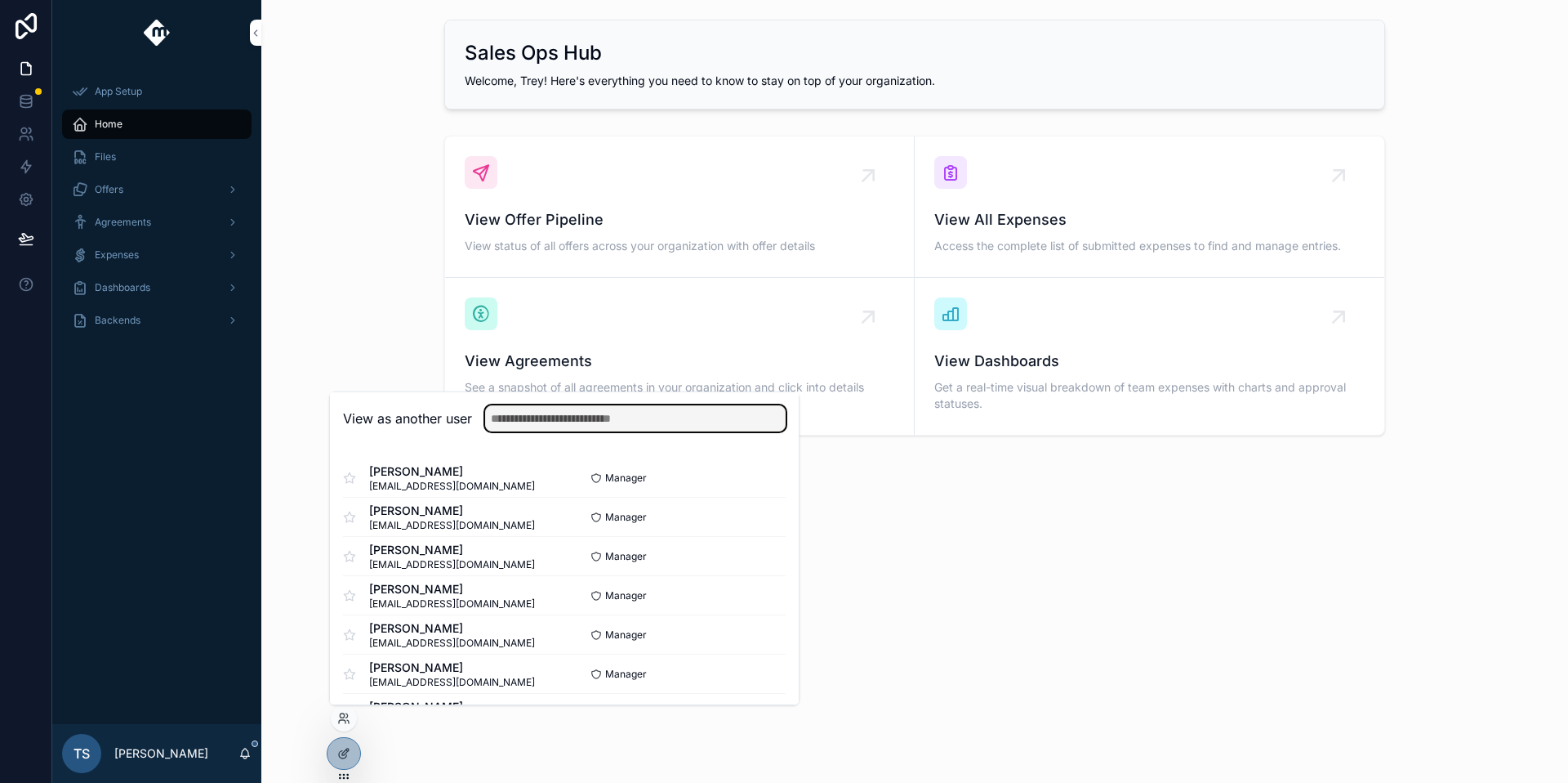
click at [499, 411] on input "text" at bounding box center [636, 419] width 301 height 26
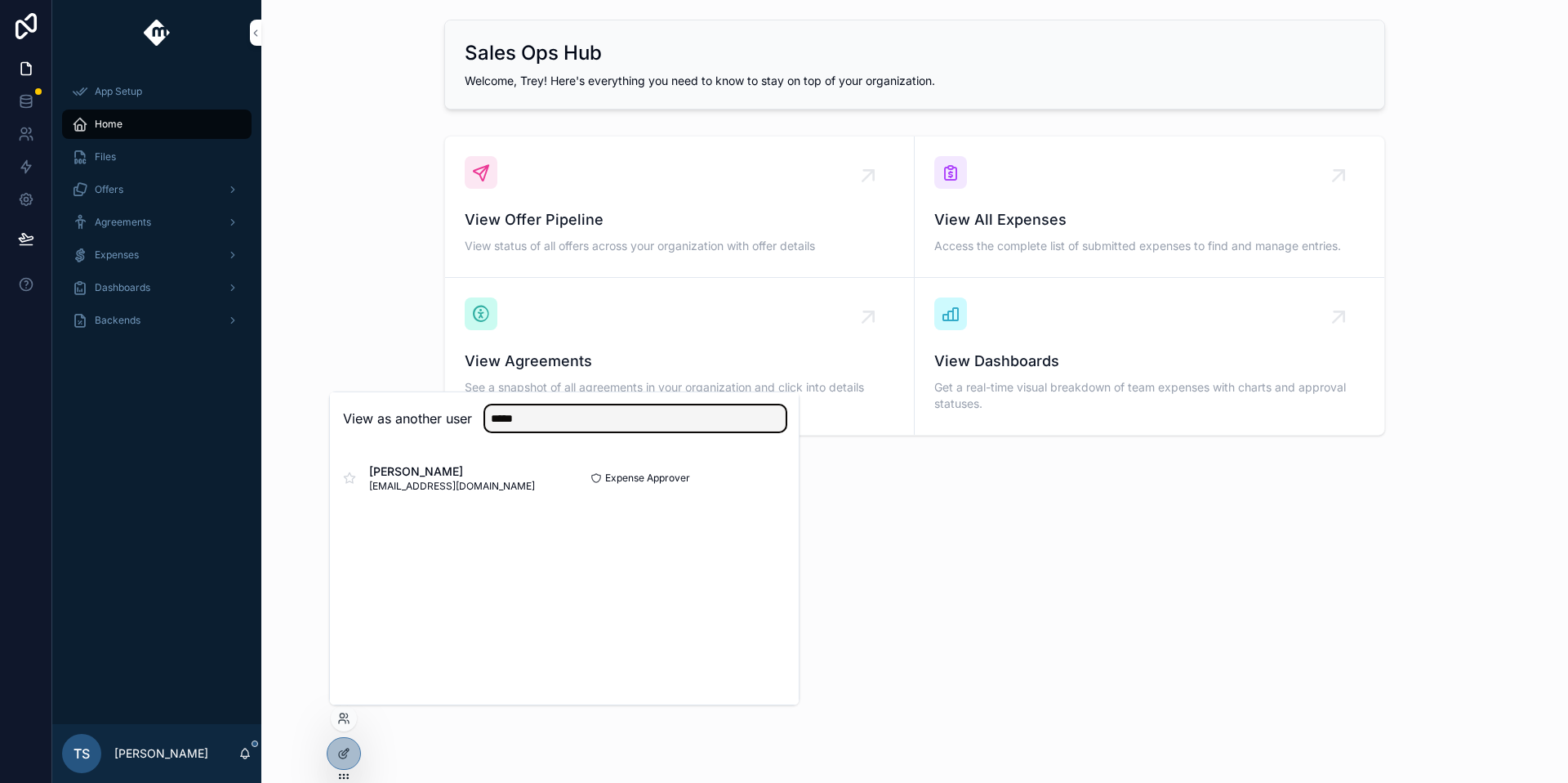
type input "*****"
click at [0, 0] on button "Select" at bounding box center [0, 0] width 0 height 0
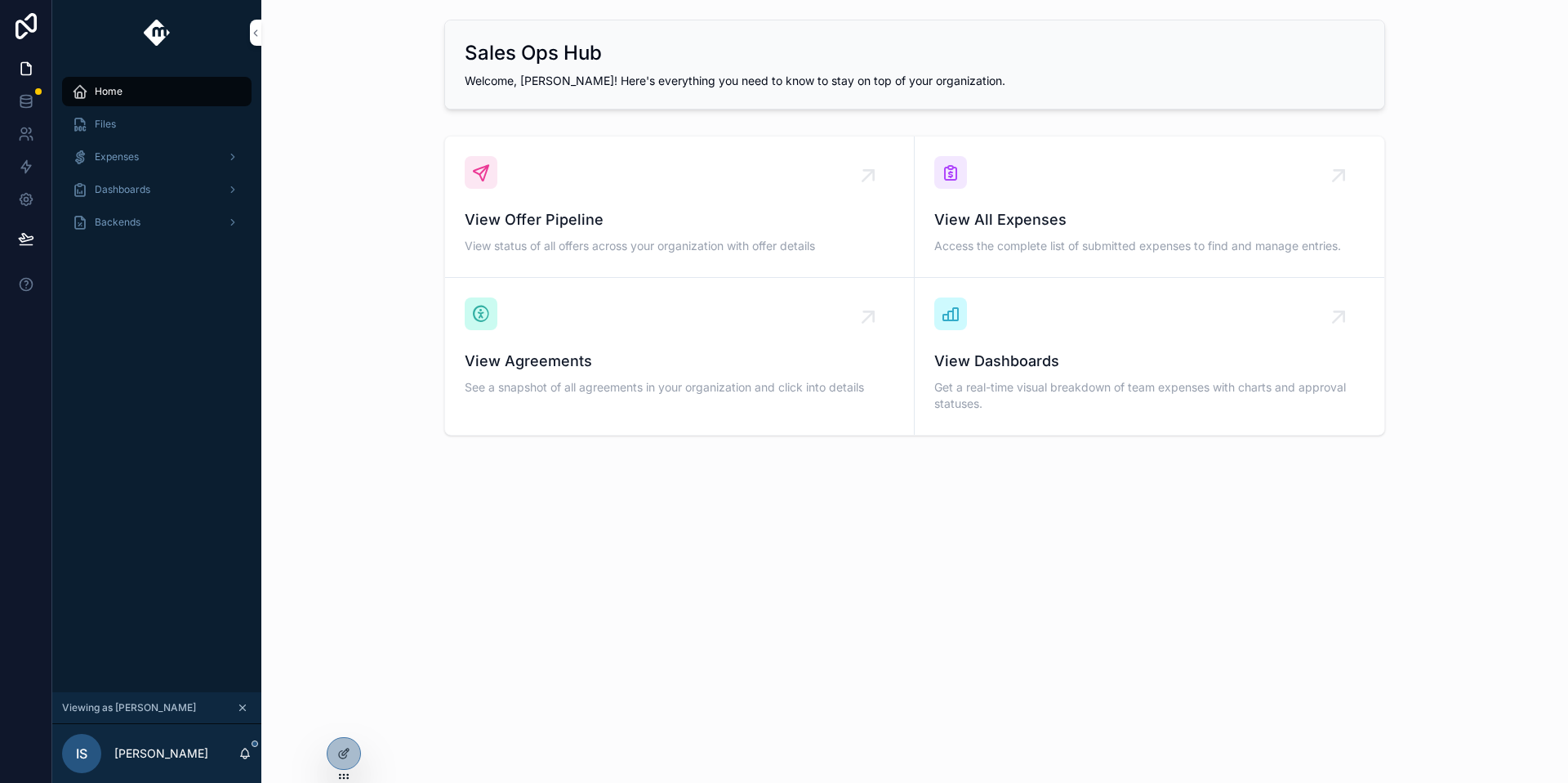
click at [189, 222] on div "Backends" at bounding box center [157, 223] width 170 height 26
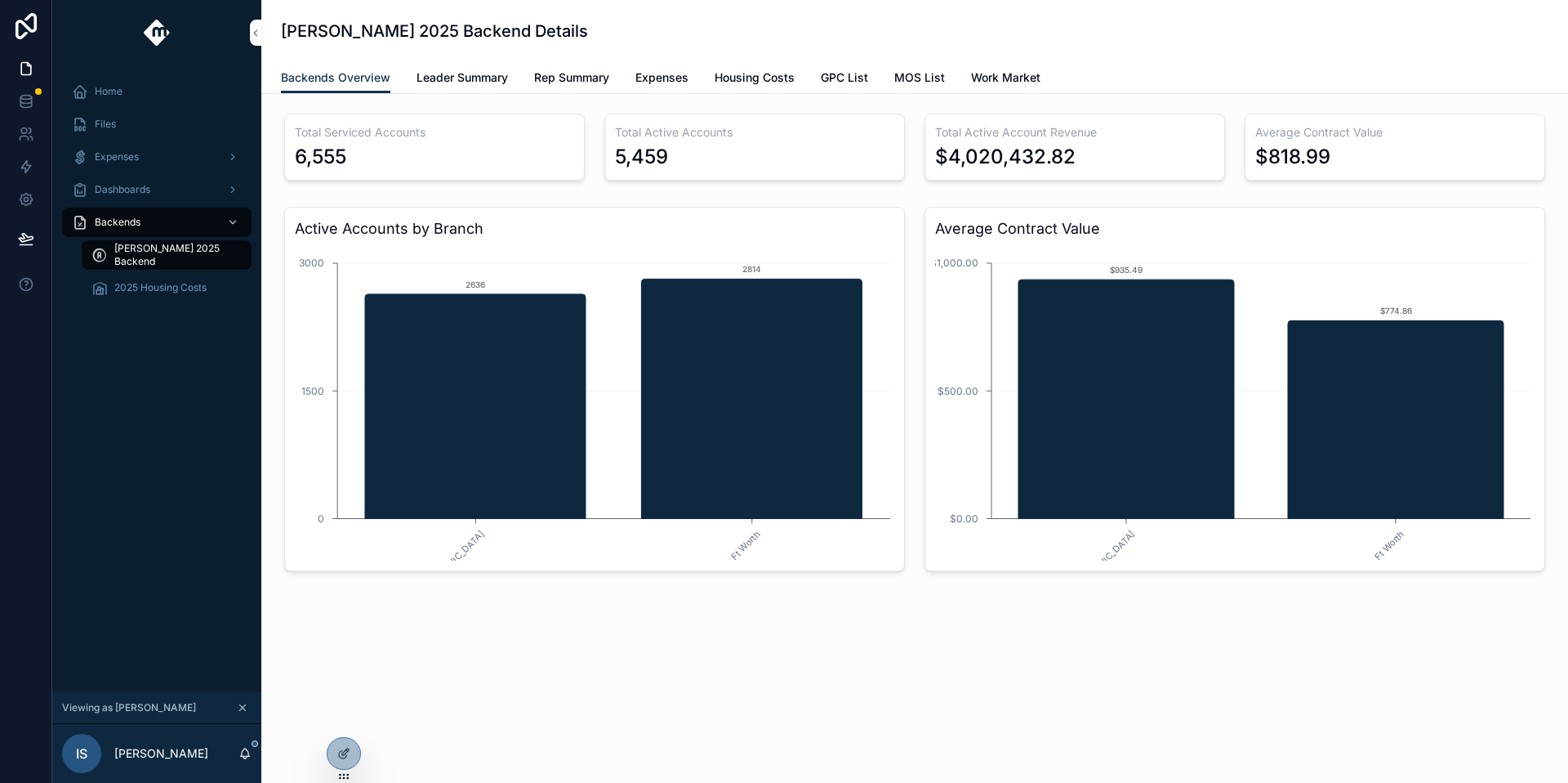
click at [0, 0] on icon at bounding box center [0, 0] width 0 height 0
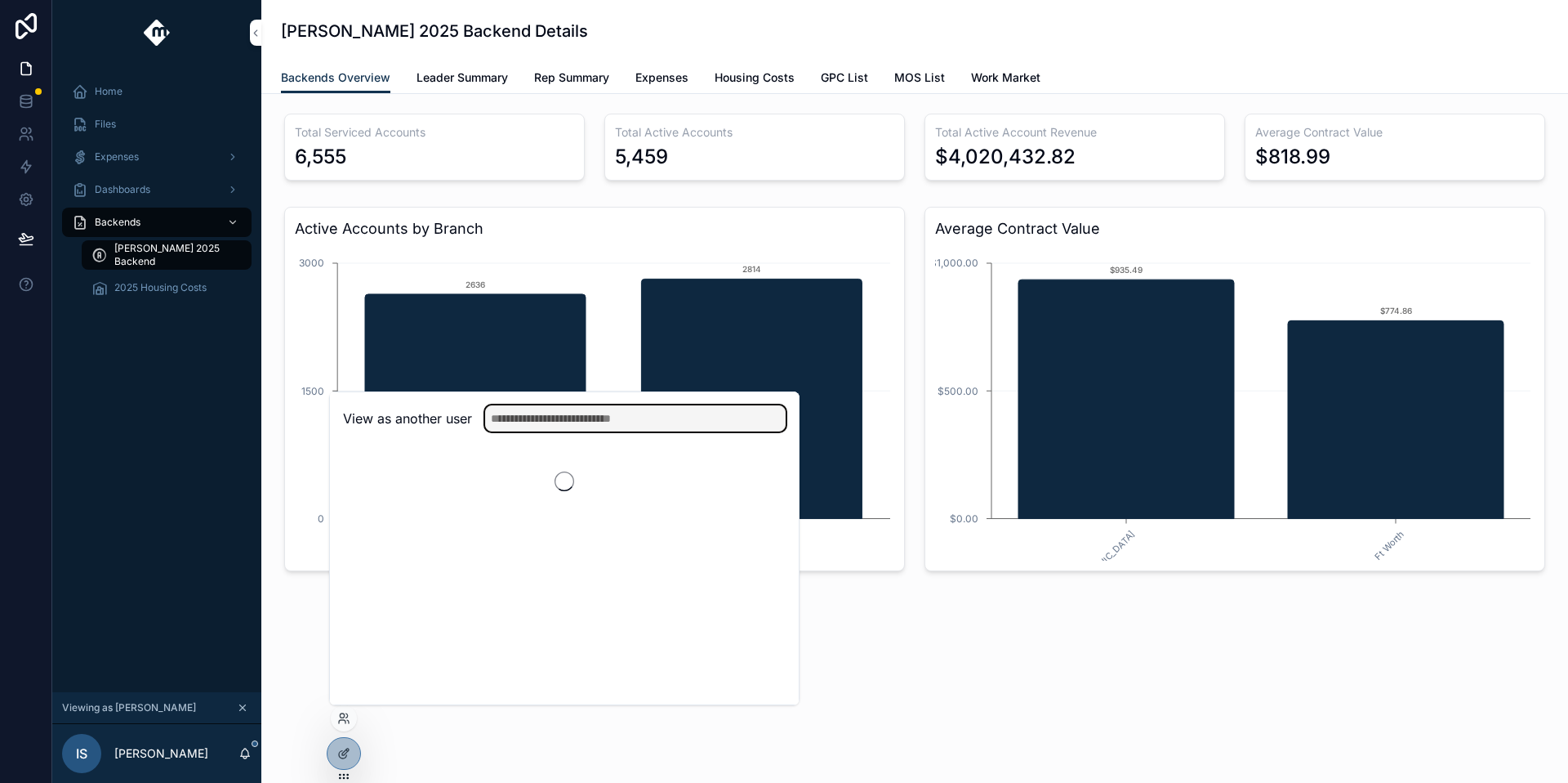
click at [562, 424] on input "text" at bounding box center [636, 419] width 301 height 26
type input "****"
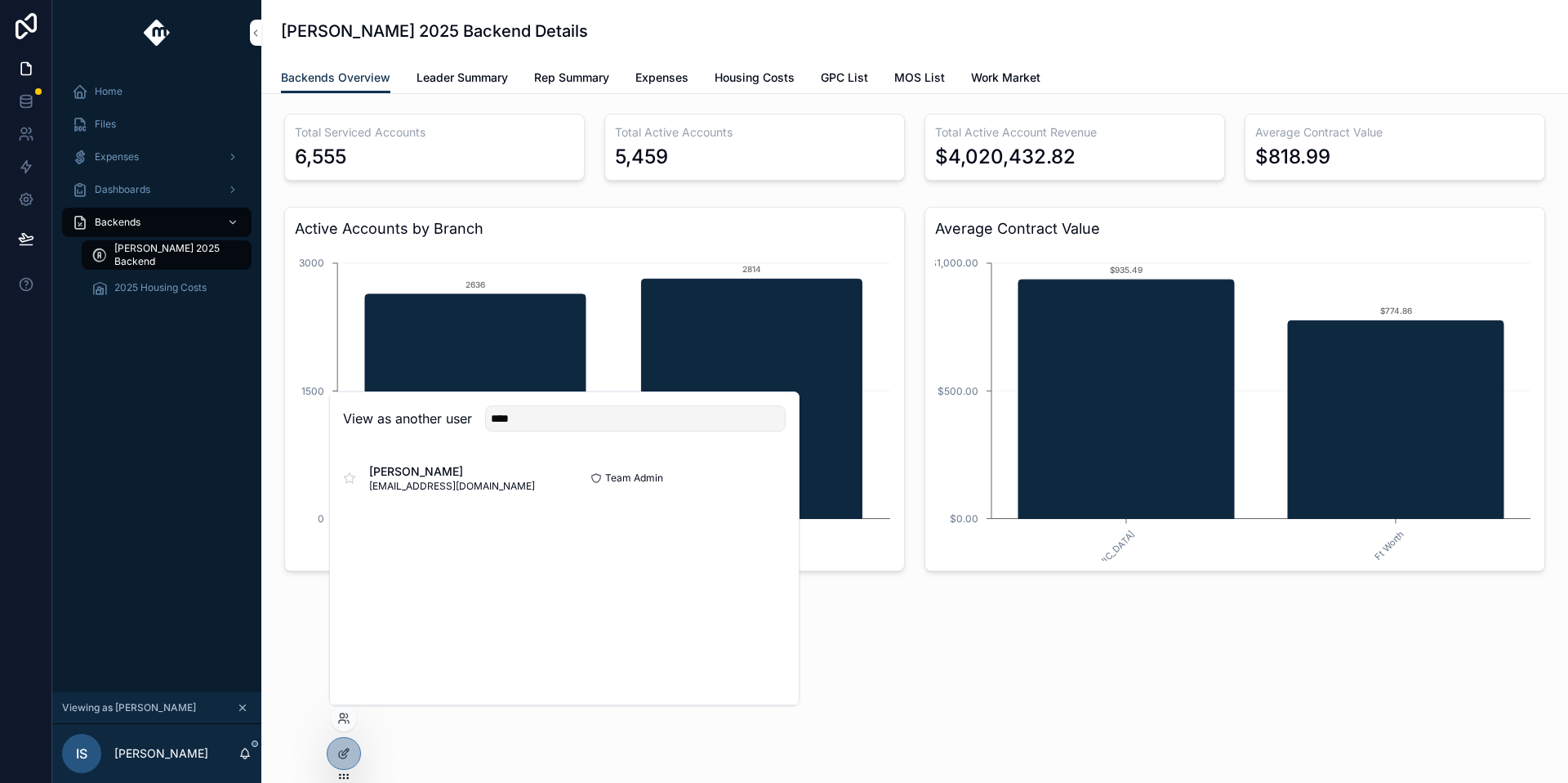
click at [0, 0] on button "Select" at bounding box center [0, 0] width 0 height 0
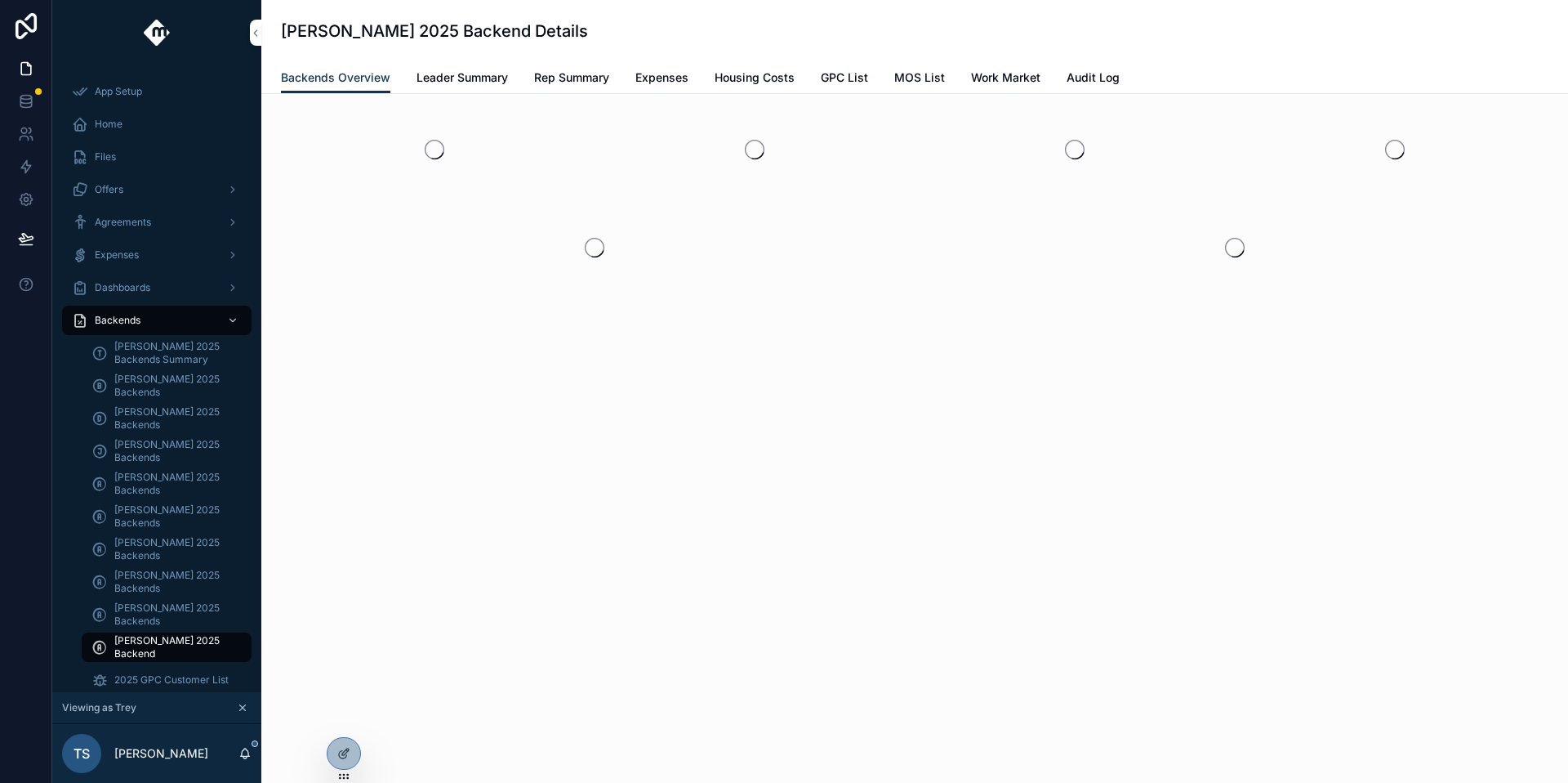
click at [158, 253] on div "Expenses" at bounding box center [157, 255] width 170 height 26
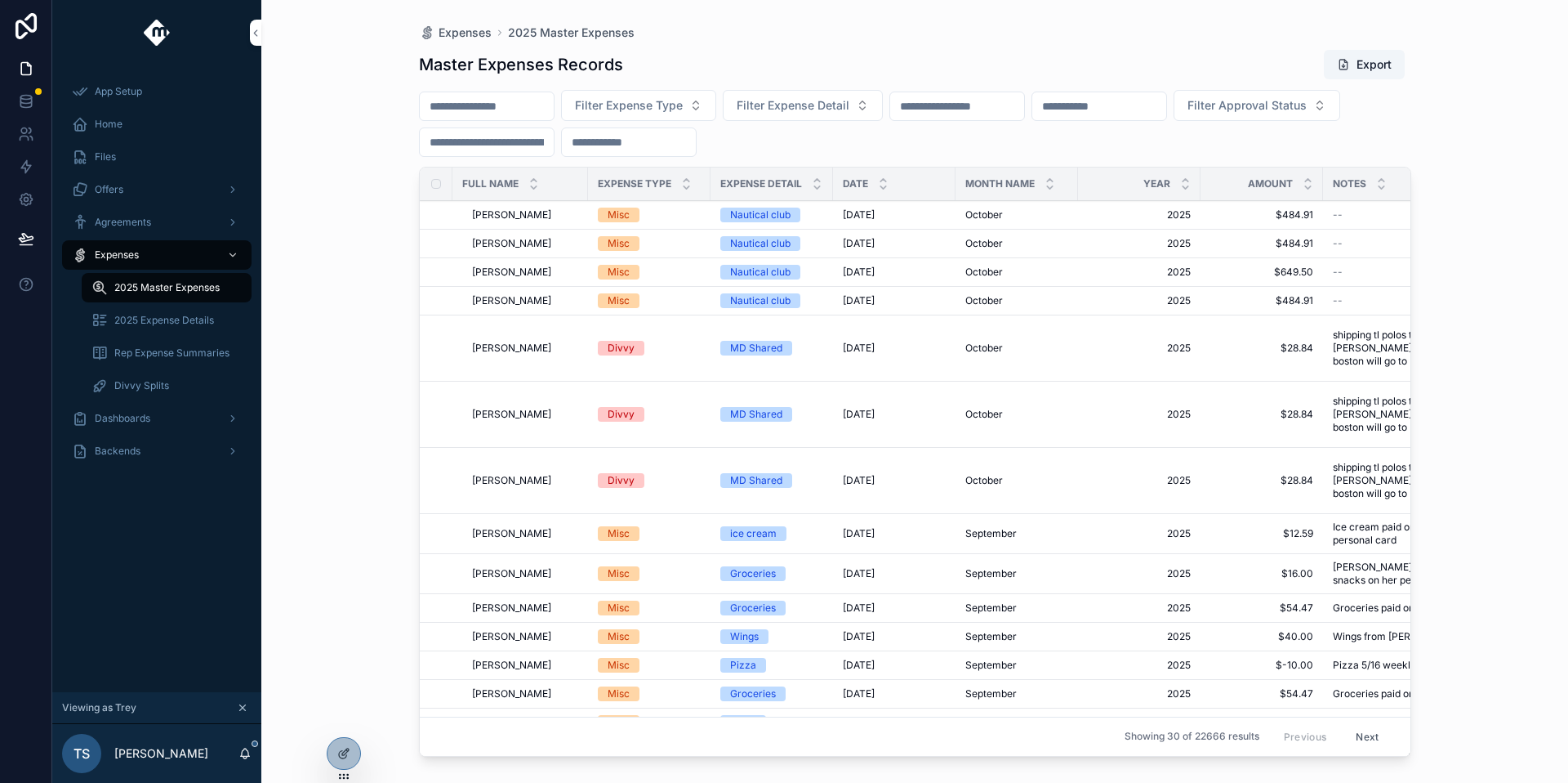
click at [554, 107] on input "scrollable content" at bounding box center [486, 106] width 134 height 23
type input "**"
click at [639, 113] on span "Filter Expense Type" at bounding box center [629, 106] width 108 height 17
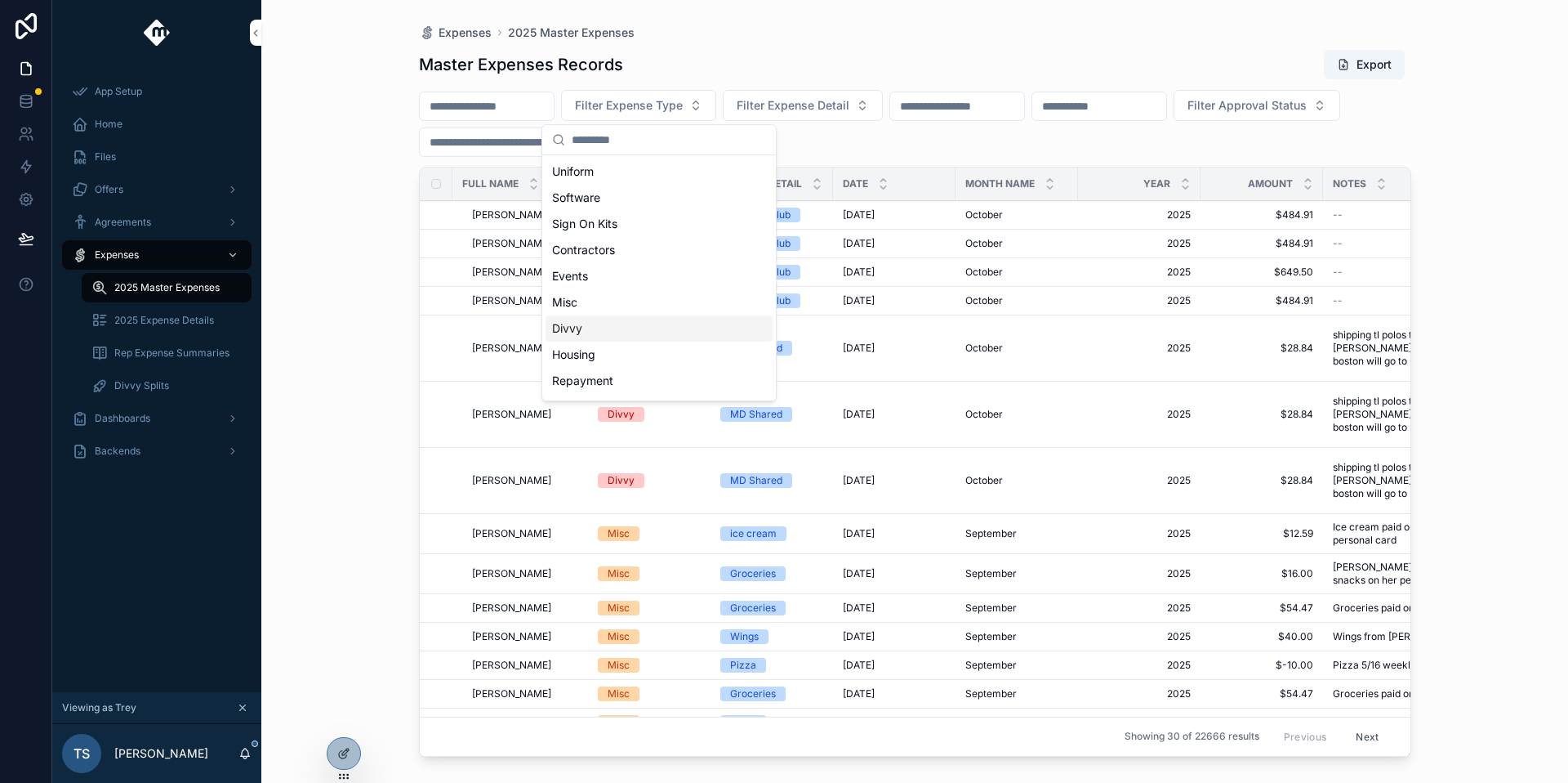
scroll to position [75, 0]
click at [630, 384] on div "Reimbursement" at bounding box center [659, 384] width 227 height 26
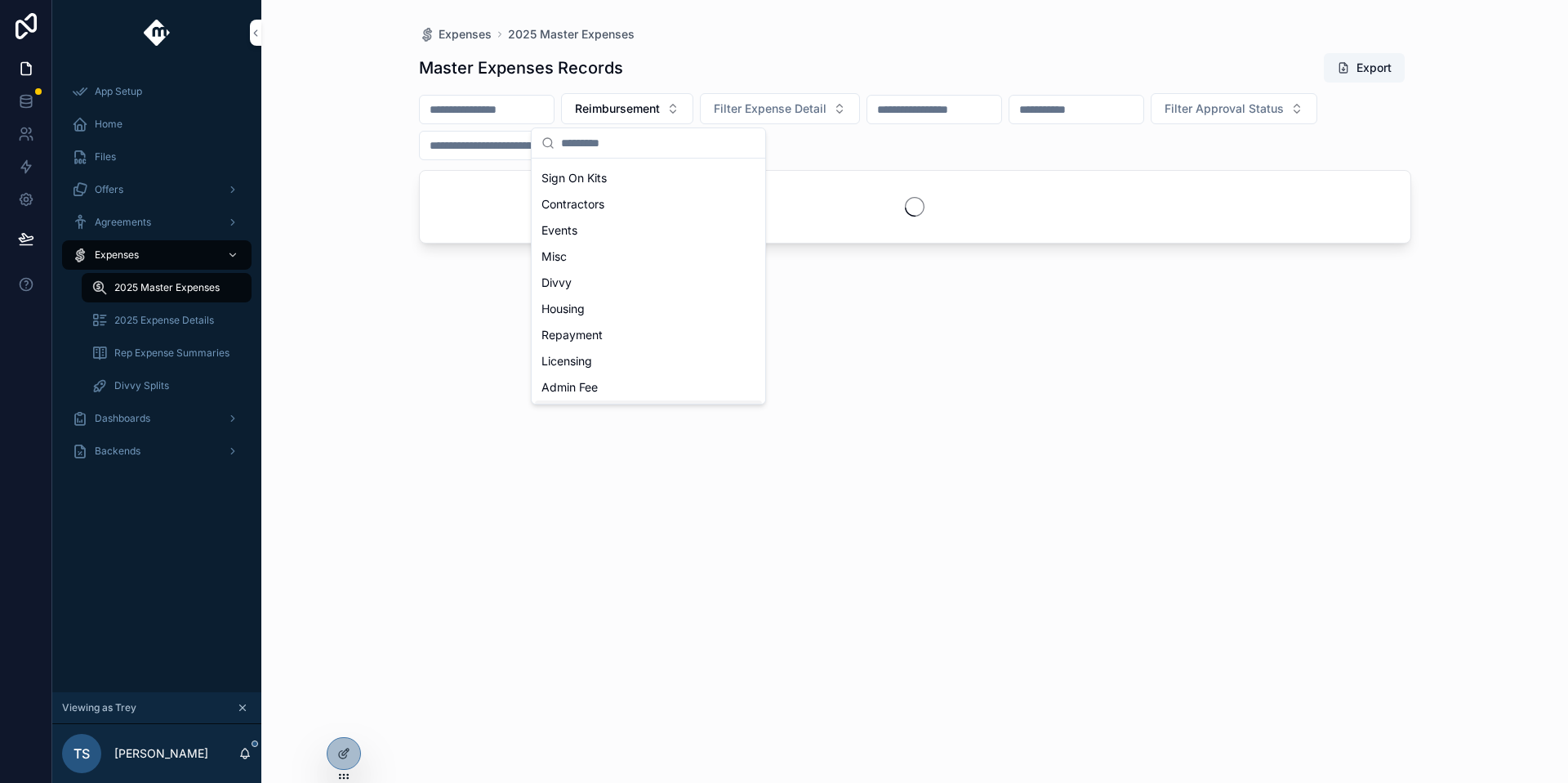
scroll to position [101, 0]
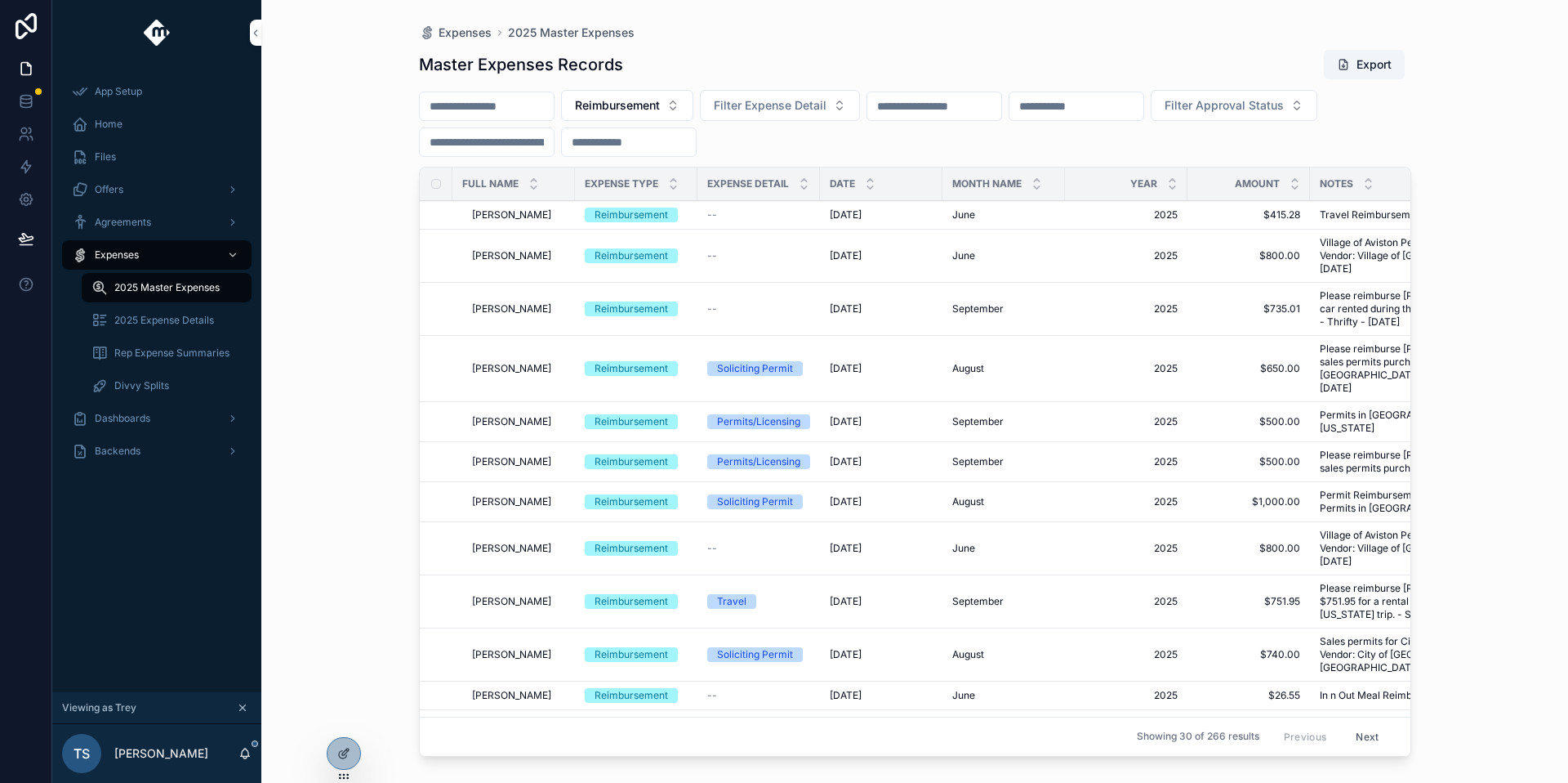
click at [552, 105] on input "scrollable content" at bounding box center [486, 106] width 134 height 23
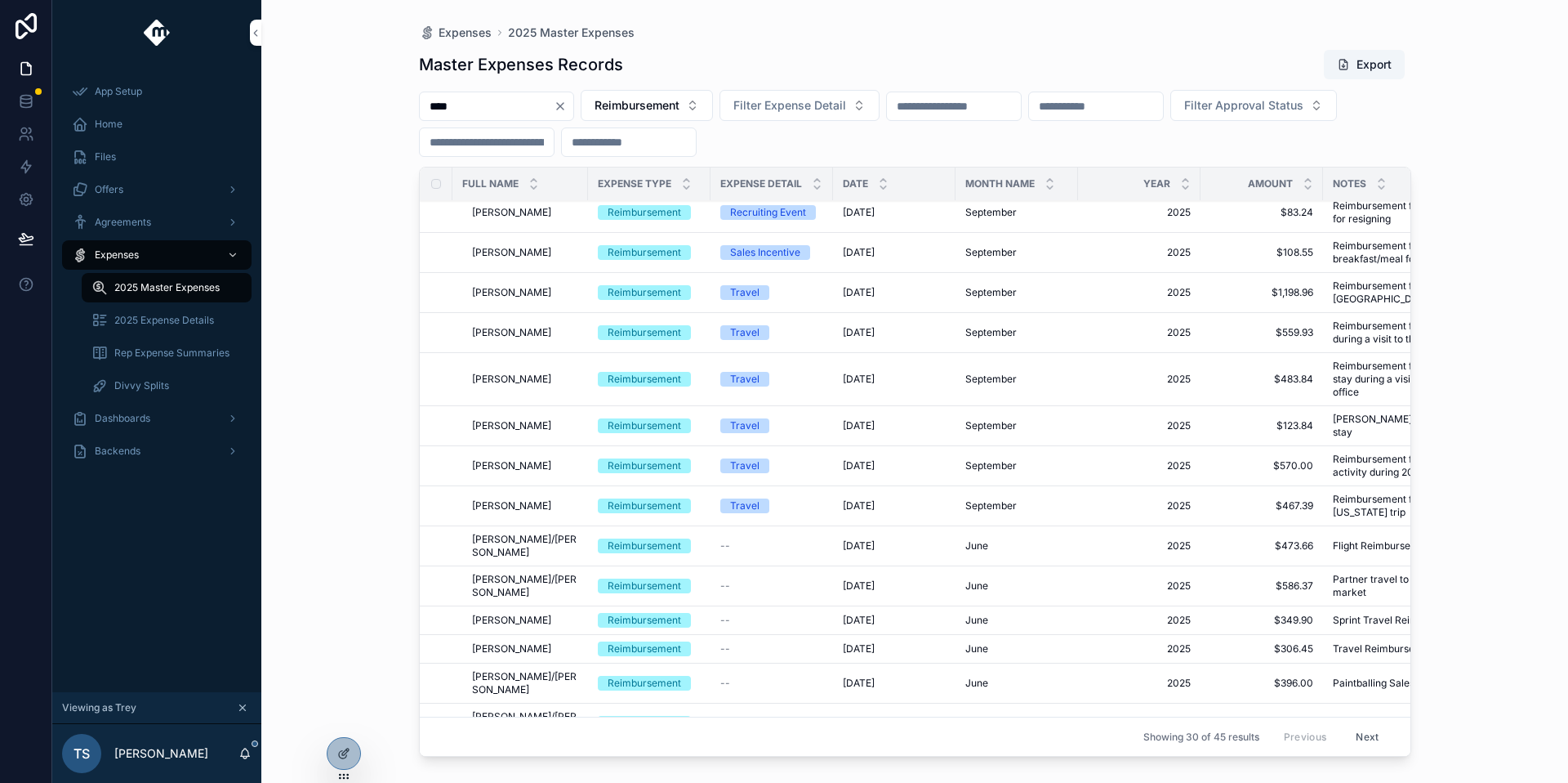
scroll to position [584, 0]
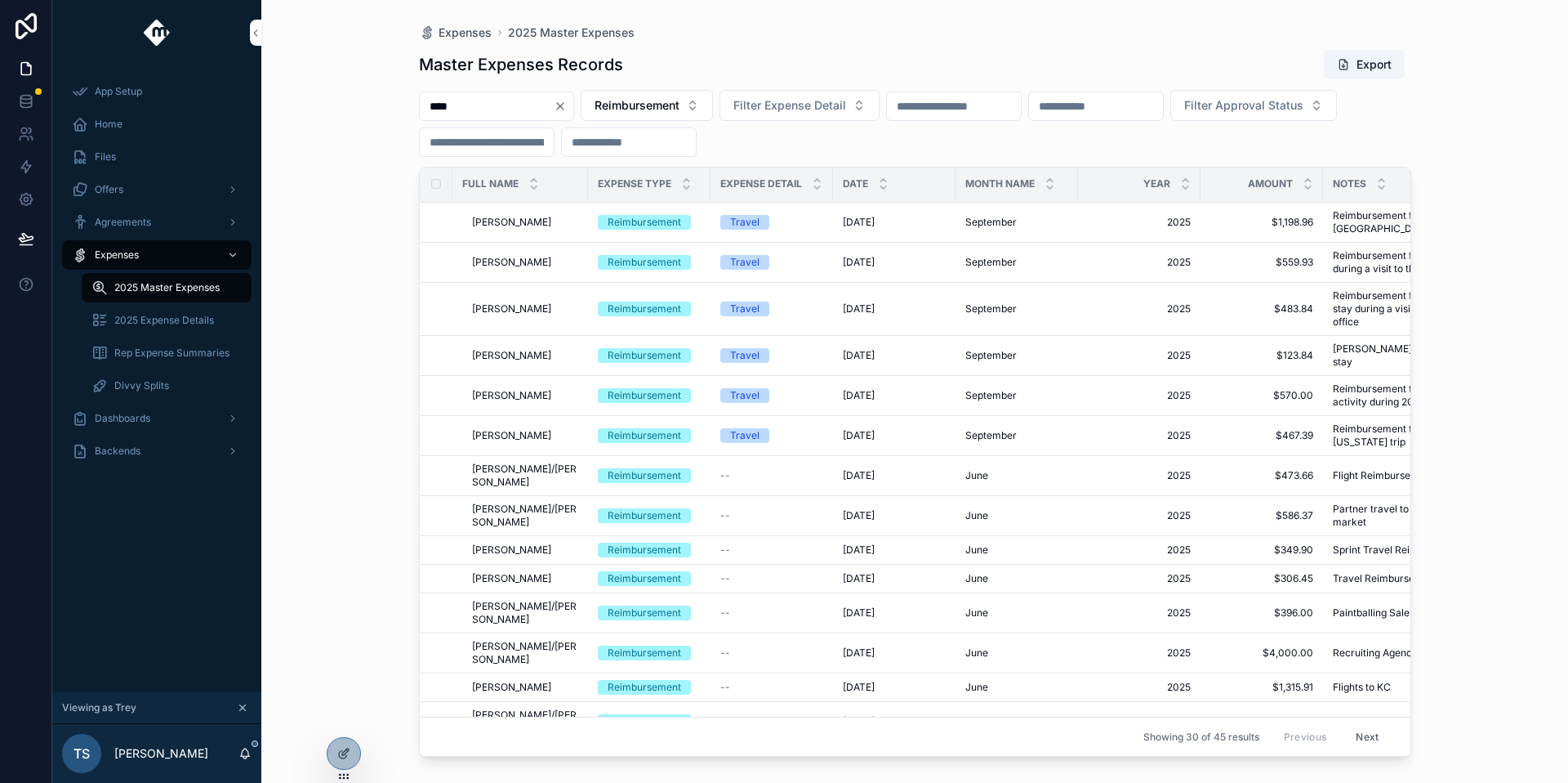
type input "****"
click at [669, 99] on span "Reimbursement" at bounding box center [637, 106] width 85 height 17
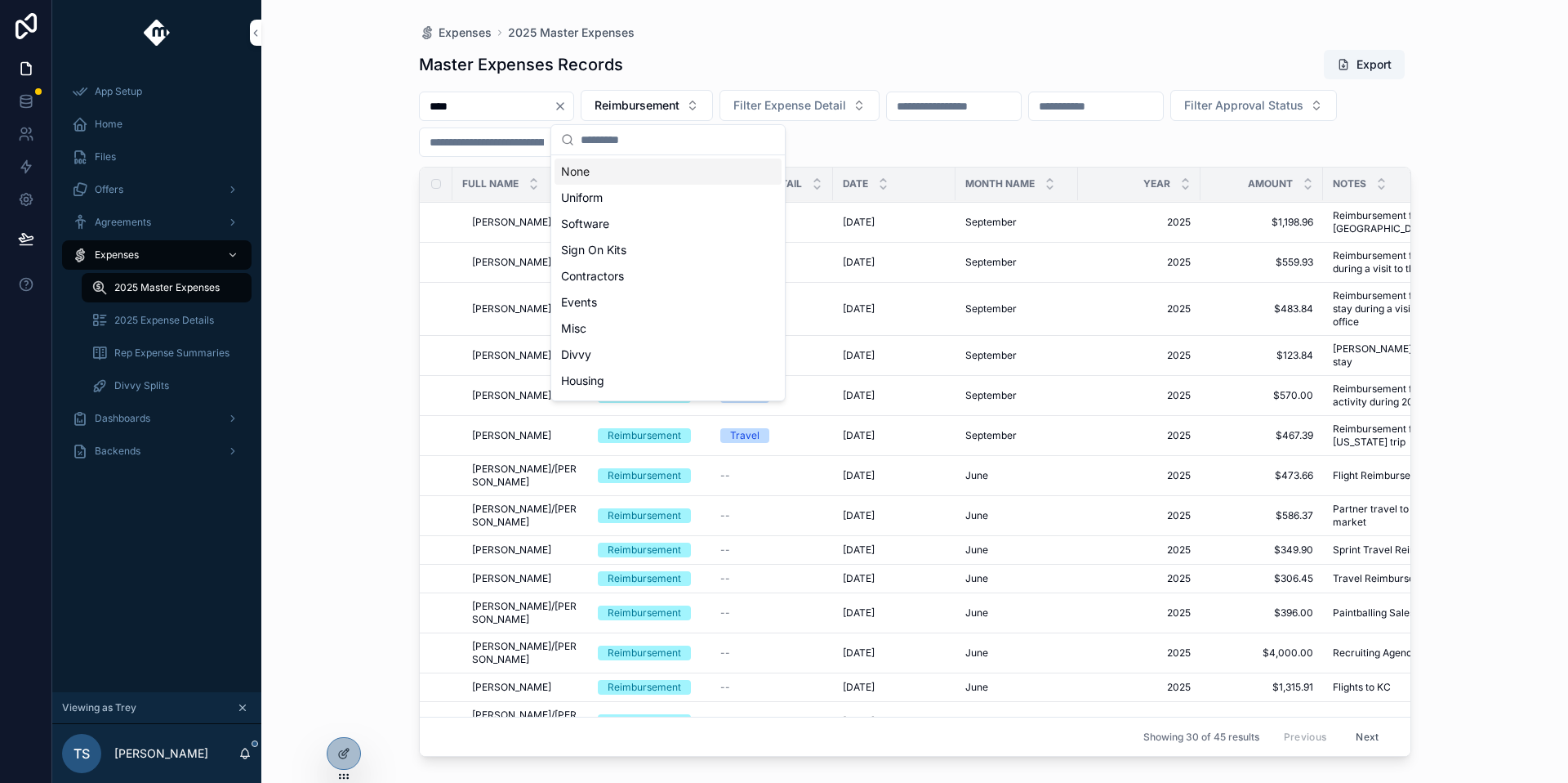
click at [1346, 728] on button "Next" at bounding box center [1367, 736] width 46 height 26
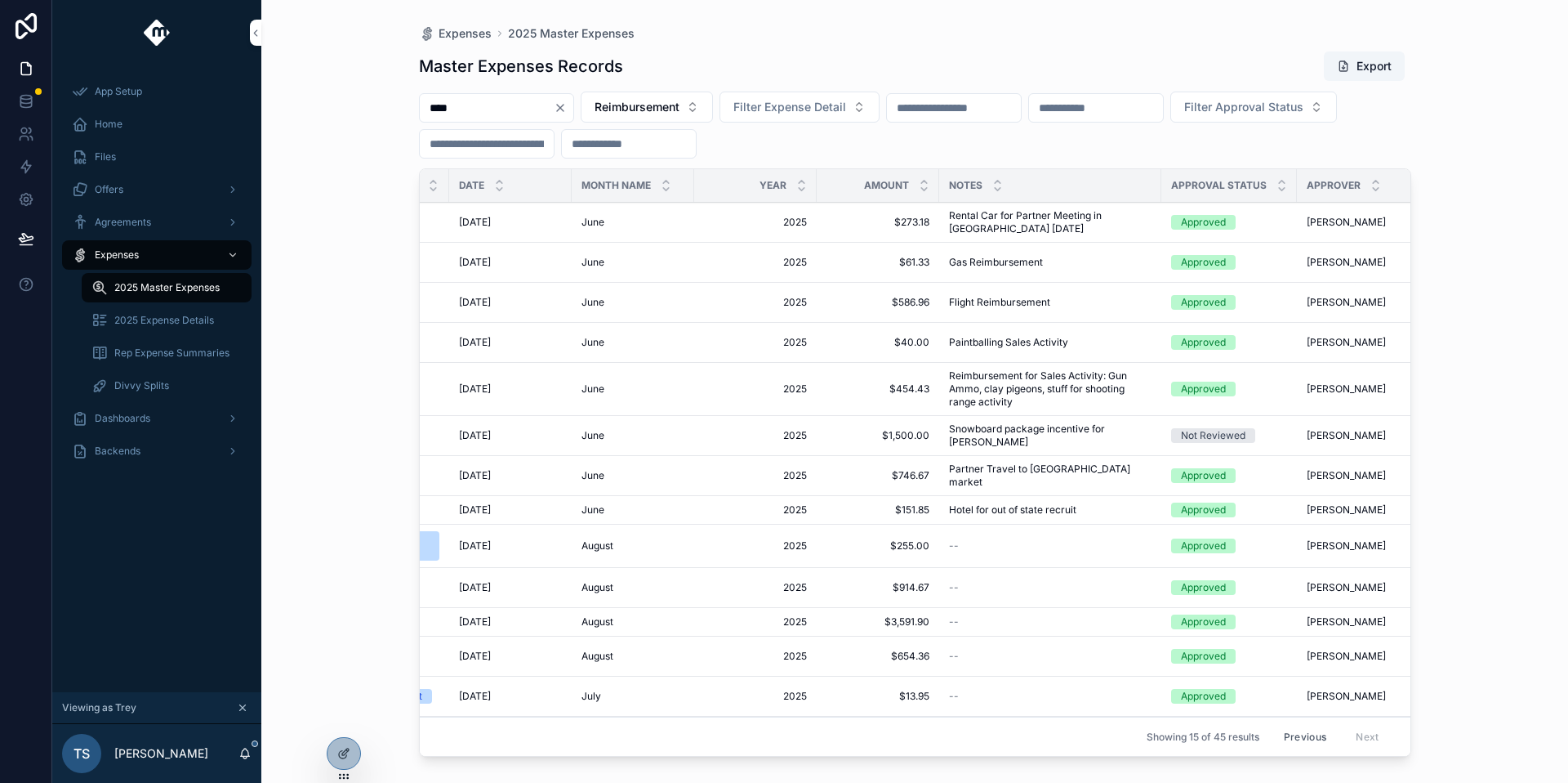
scroll to position [0, 426]
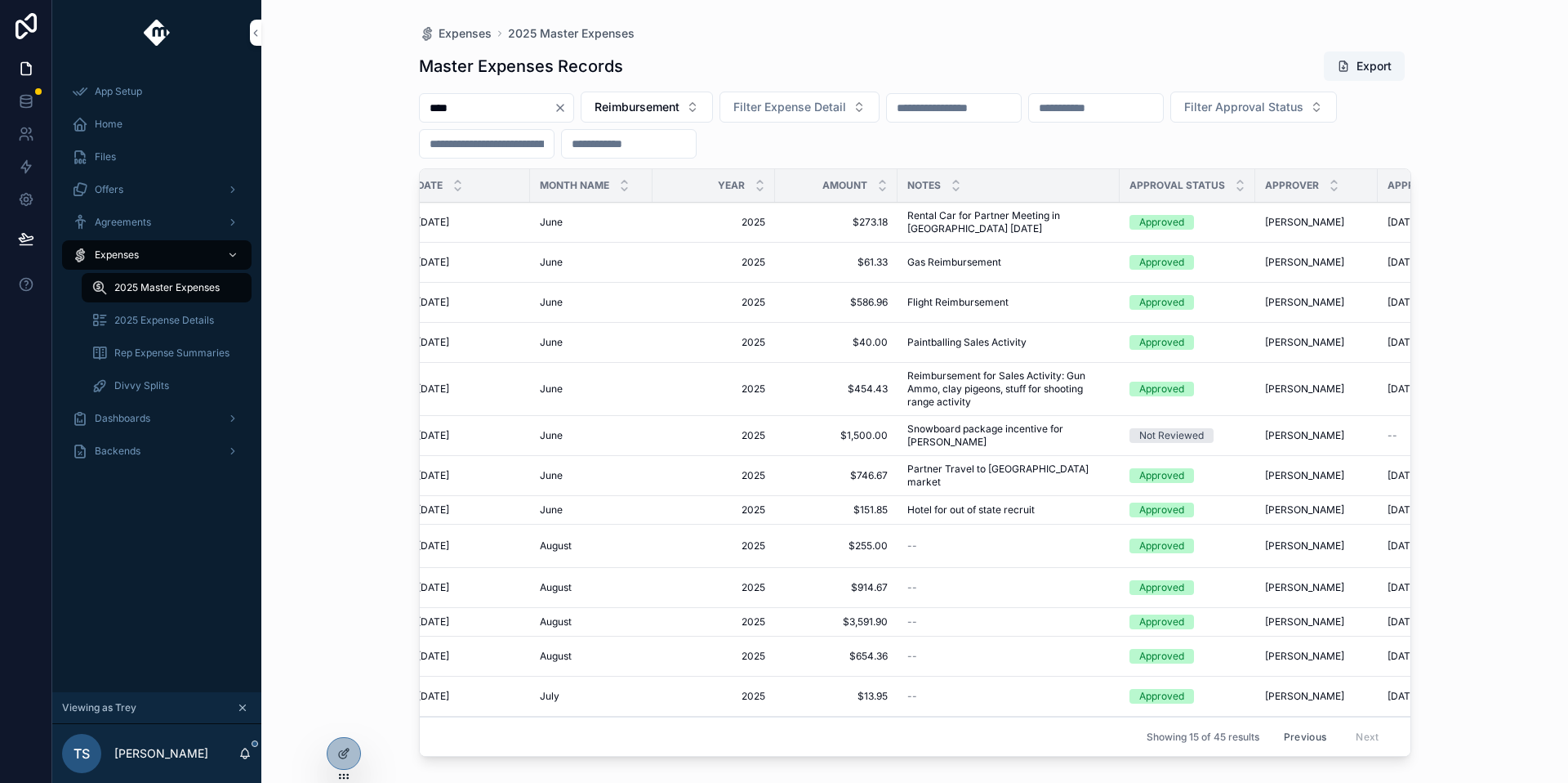
click at [1321, 724] on button "Previous" at bounding box center [1305, 736] width 65 height 26
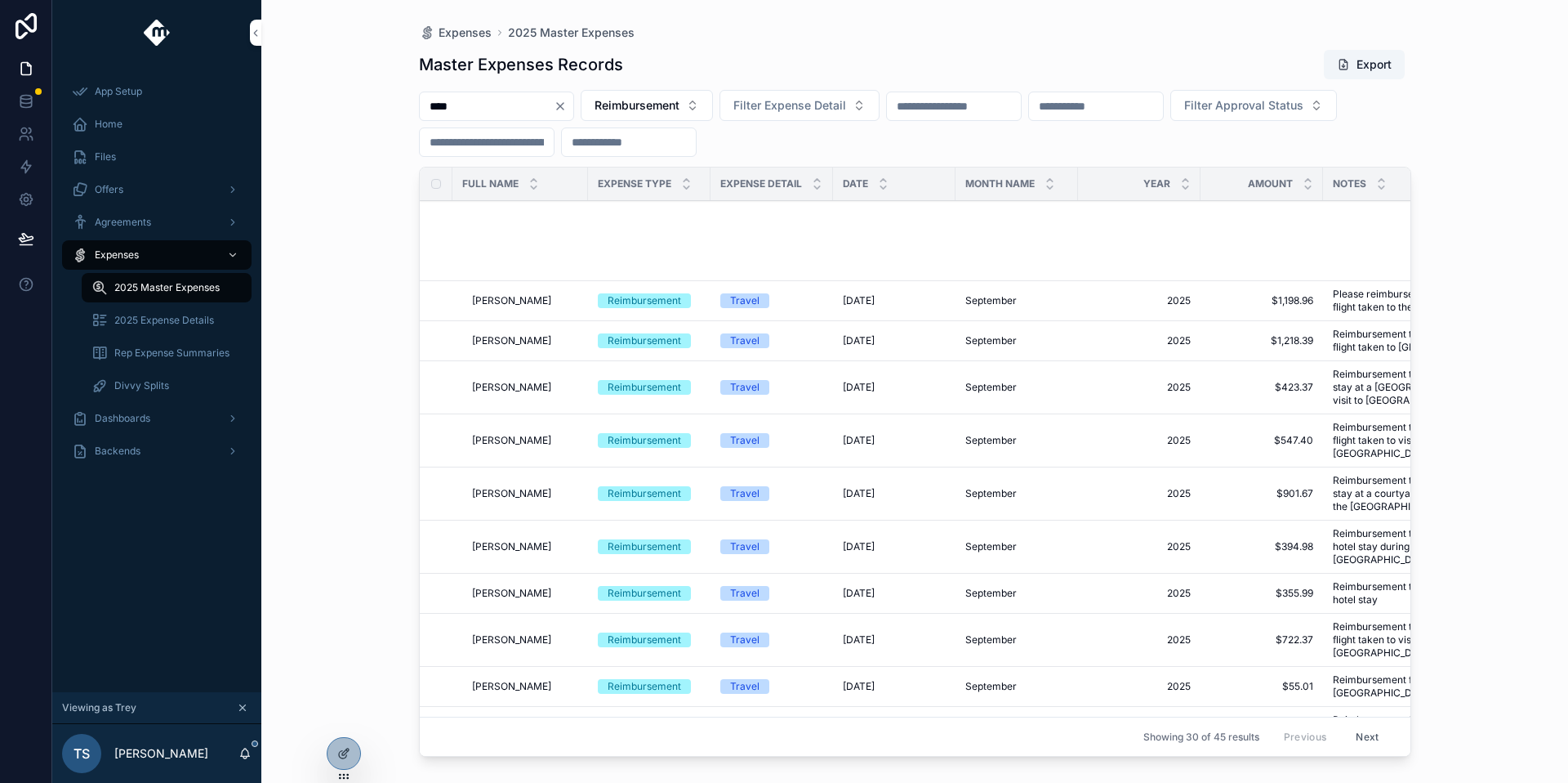
scroll to position [584, 0]
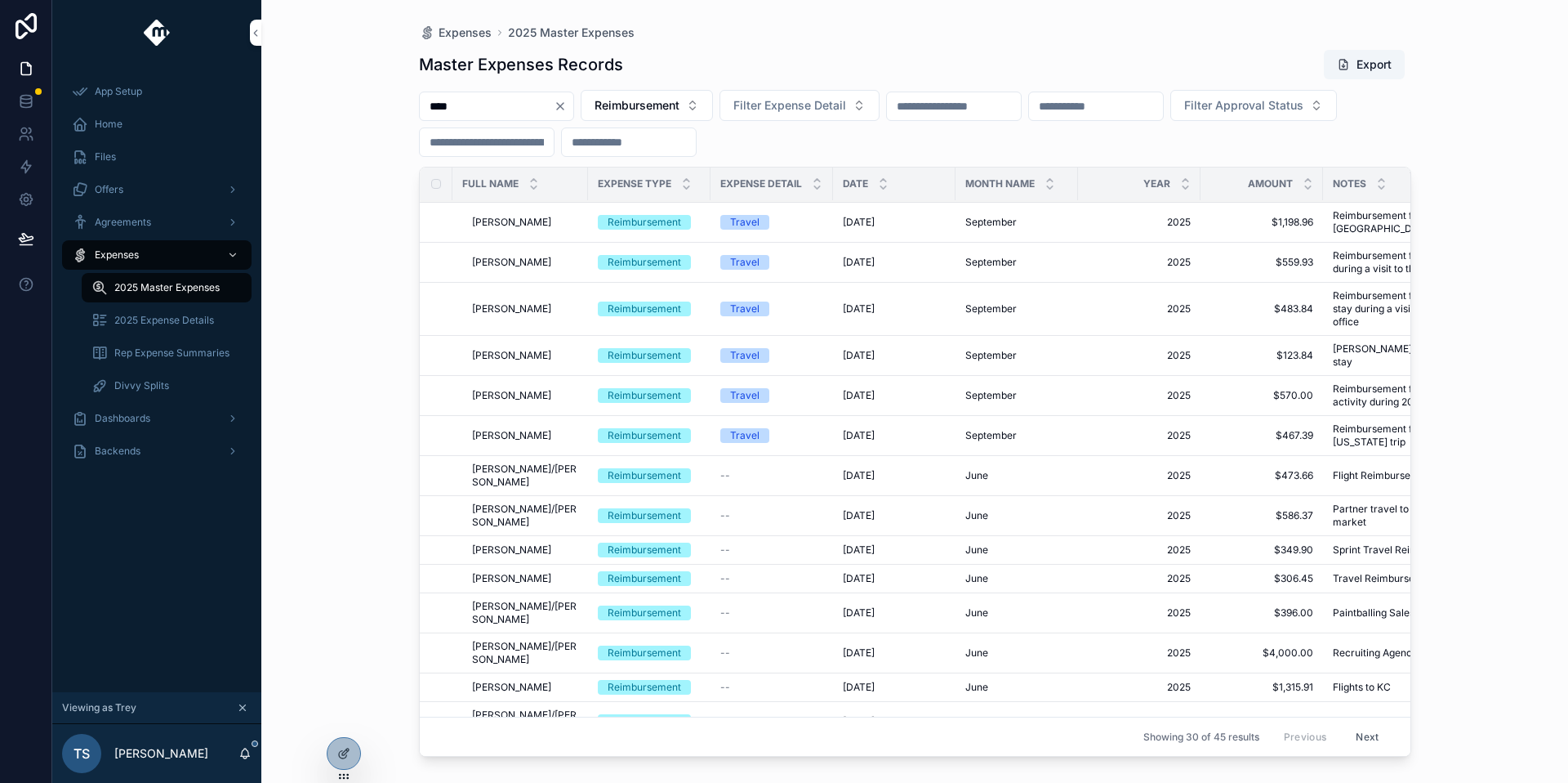
click at [1365, 724] on button "Next" at bounding box center [1367, 736] width 46 height 26
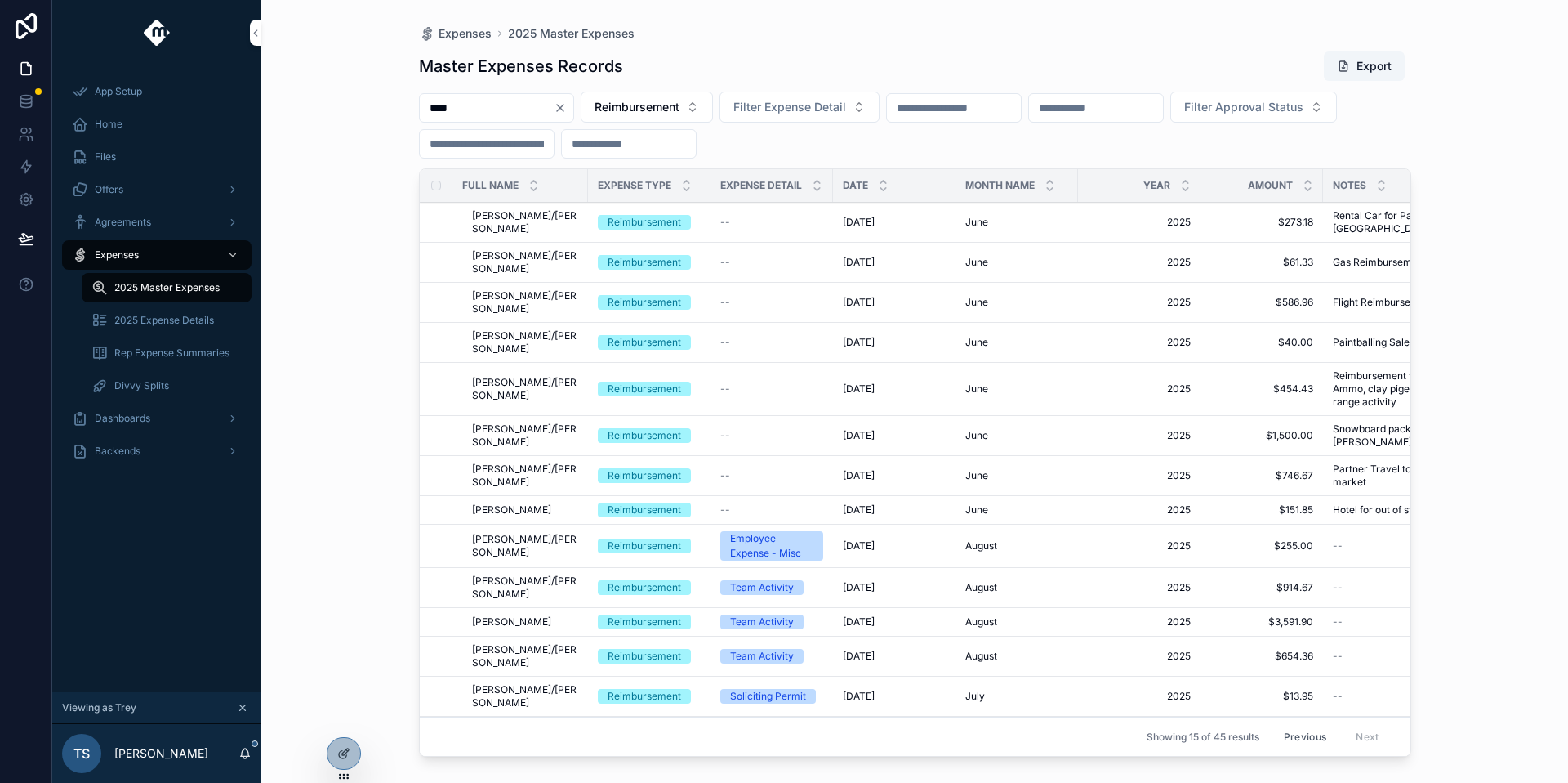
click at [1302, 724] on button "Previous" at bounding box center [1305, 736] width 65 height 26
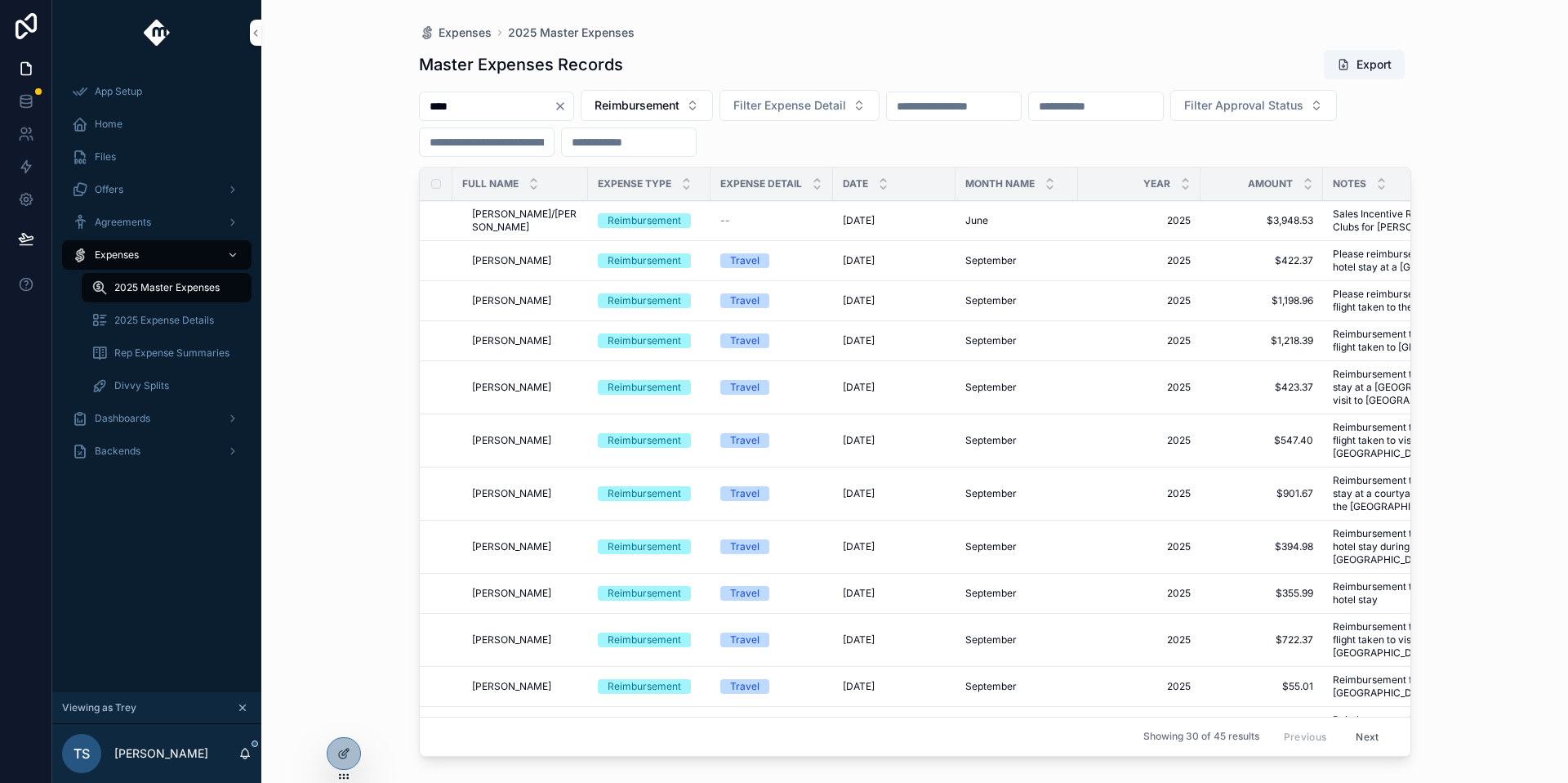
click at [1482, 488] on div "Expenses 2025 Master Expenses Master Expenses Records Export **** Reimbursement…" at bounding box center [915, 392] width 1307 height 783
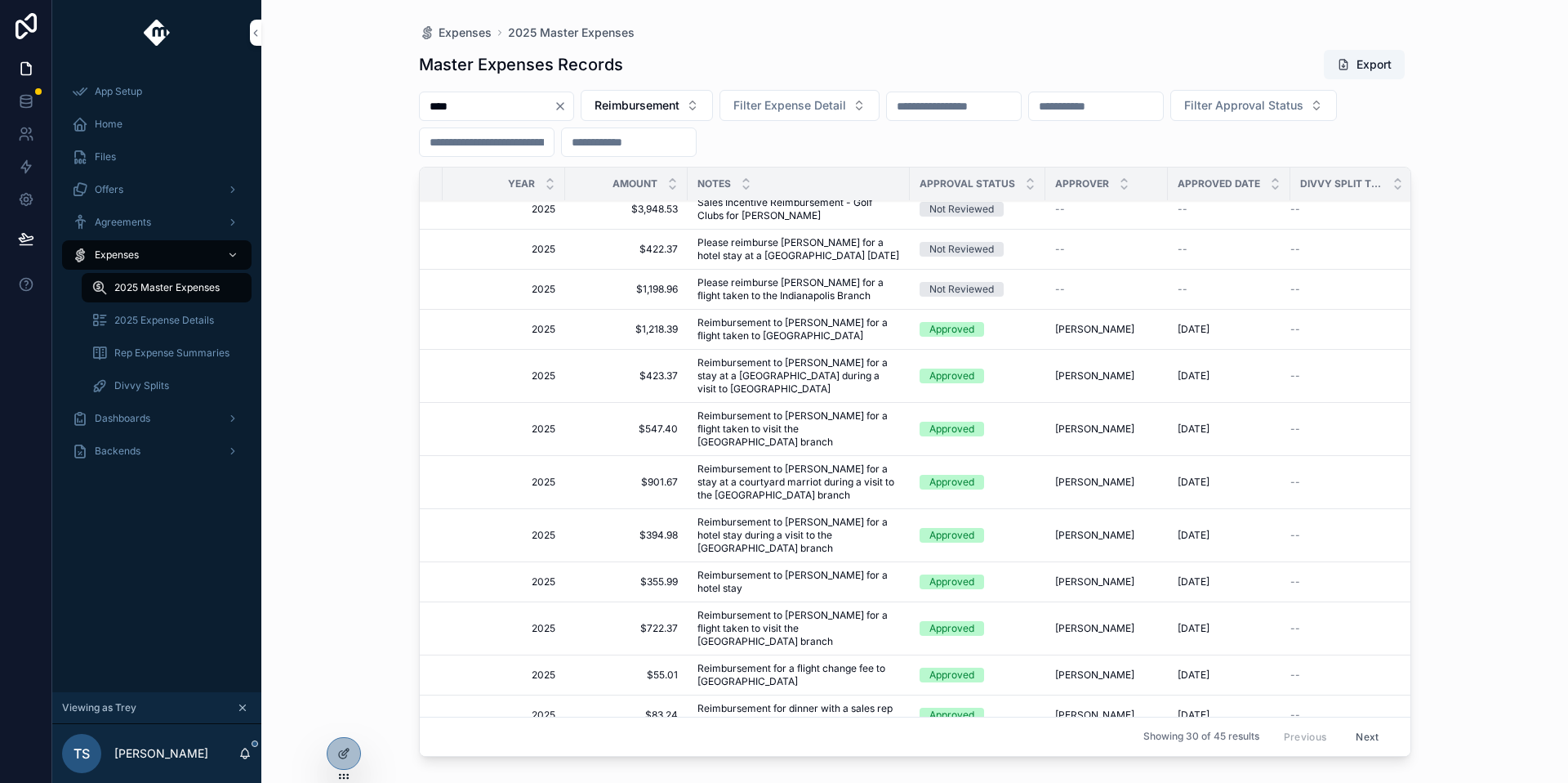
scroll to position [561, 635]
